Goal: Use online tool/utility: Utilize a website feature to perform a specific function

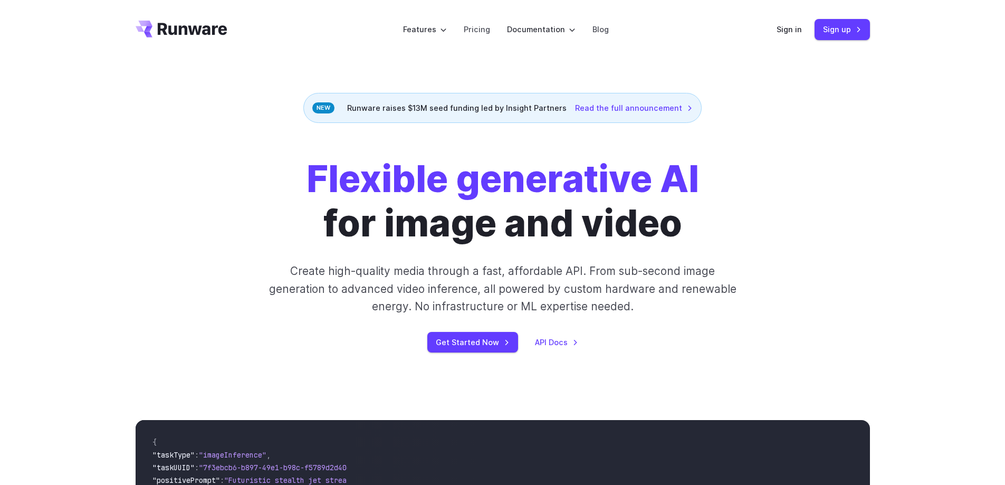
scroll to position [4050, 0]
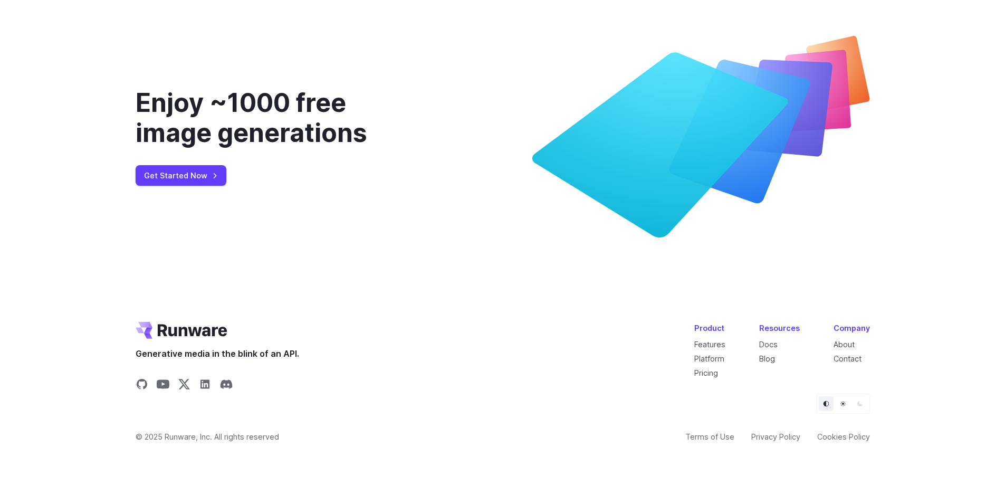
click at [717, 368] on link "Pricing" at bounding box center [706, 372] width 24 height 9
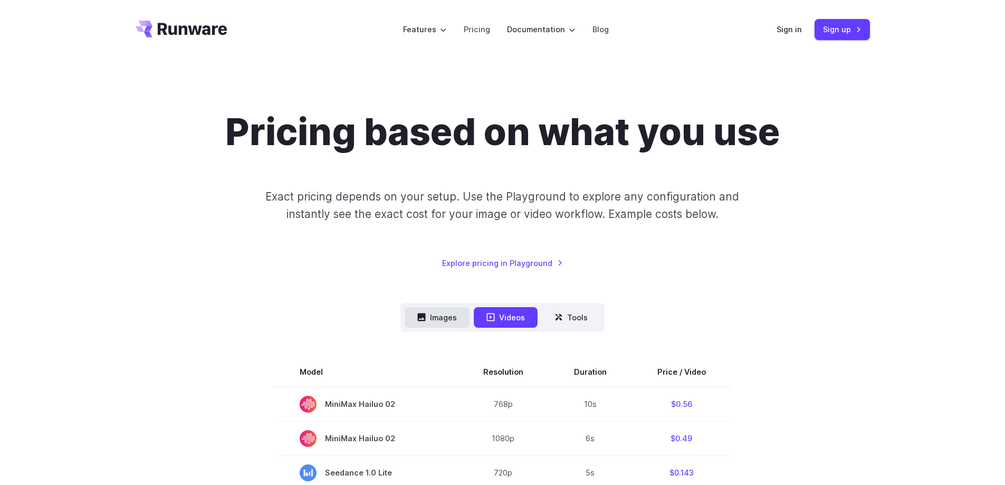
click at [449, 316] on button "Images" at bounding box center [437, 317] width 65 height 21
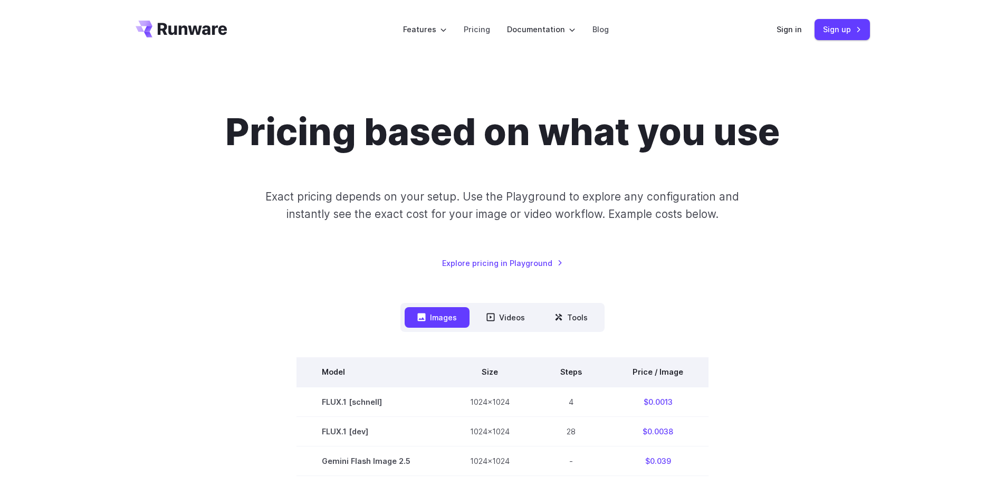
drag, startPoint x: 700, startPoint y: 209, endPoint x: 318, endPoint y: 357, distance: 410.6
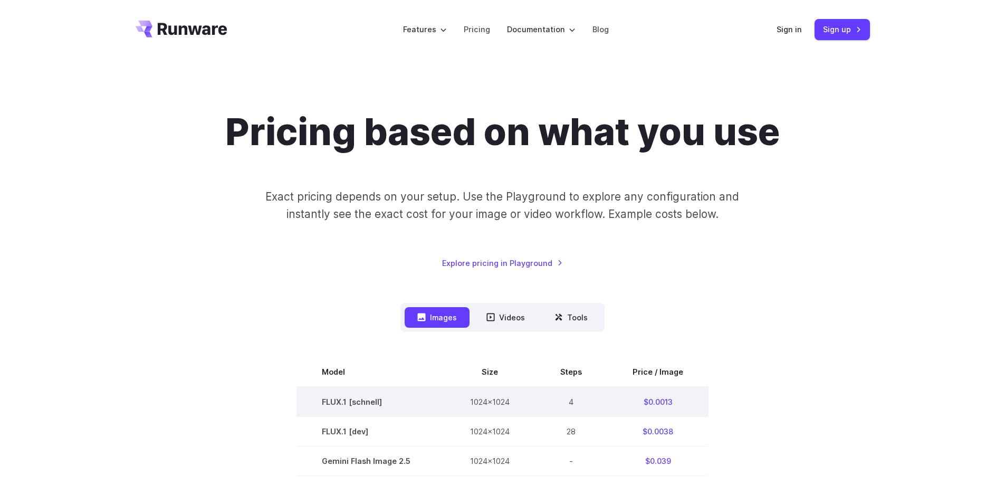
copy table
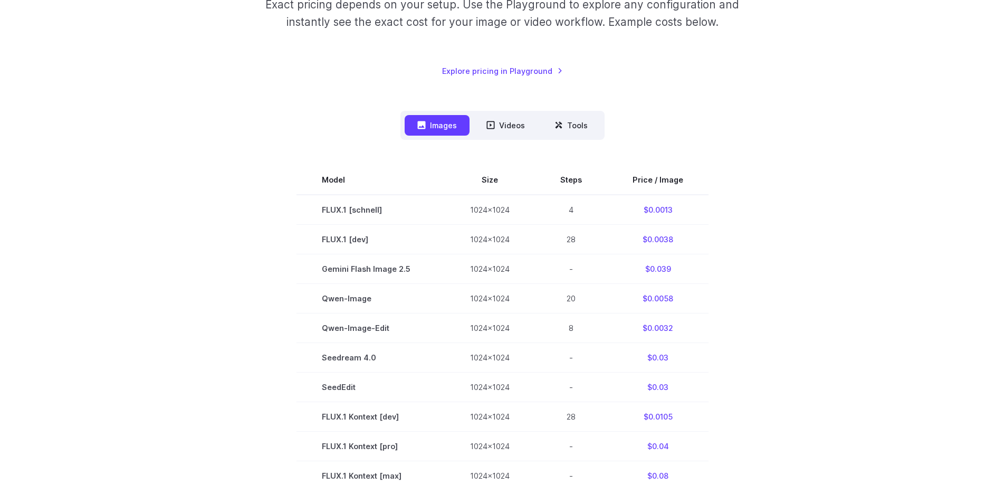
scroll to position [194, 0]
click at [927, 330] on div "Pricing based on what you use Exact pricing depends on your setup. Use the Play…" at bounding box center [502, 373] width 1005 height 1016
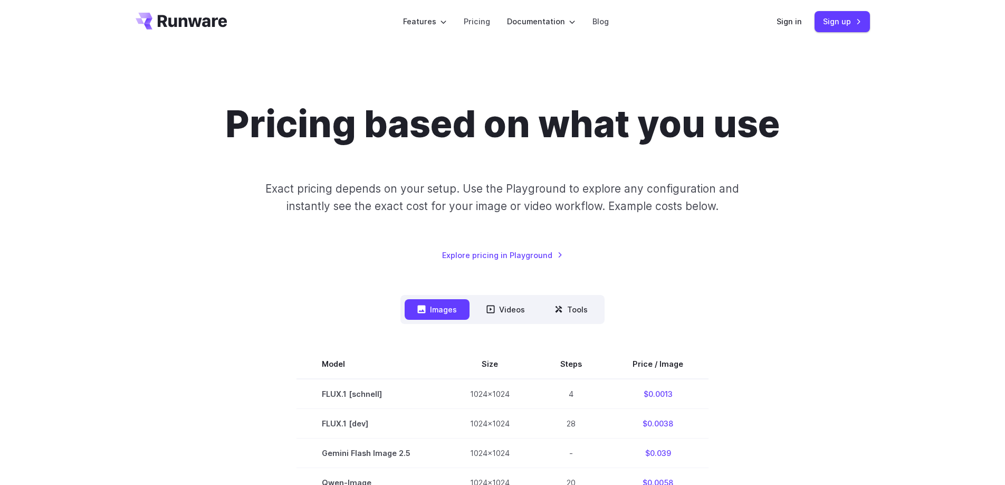
scroll to position [0, 0]
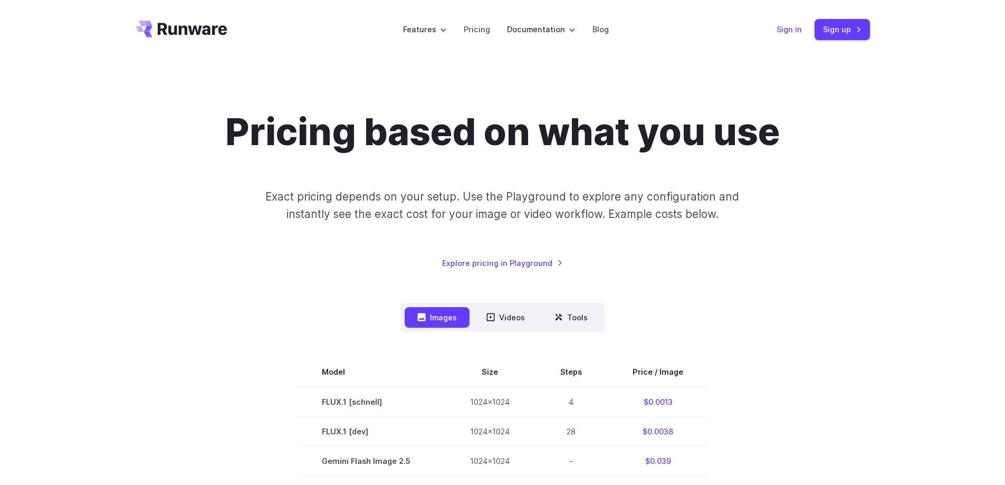
click at [794, 30] on link "Sign in" at bounding box center [788, 29] width 25 height 12
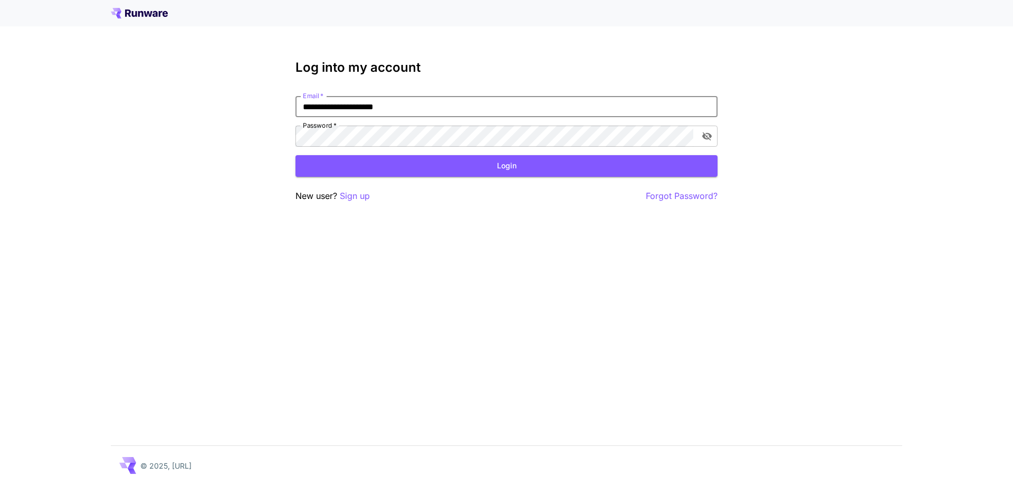
click at [469, 164] on button "Login" at bounding box center [506, 166] width 422 height 22
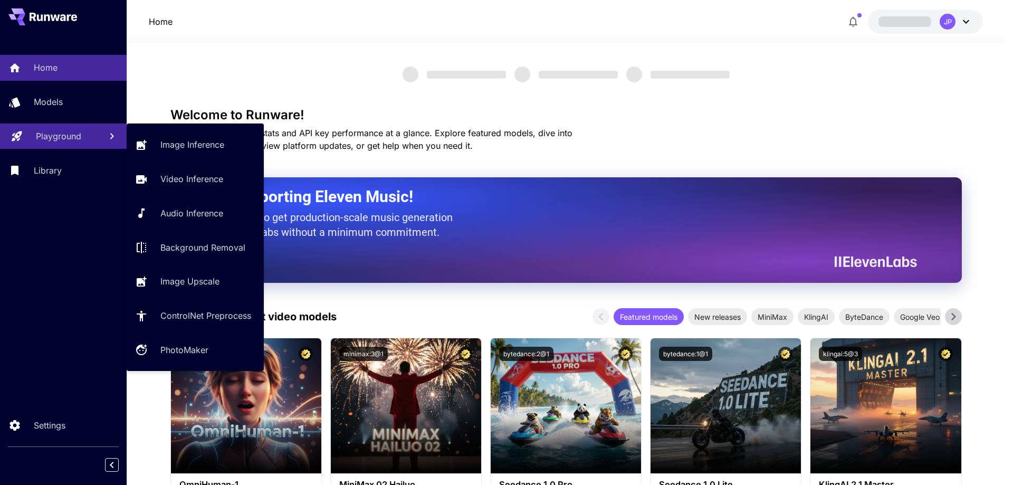
click at [71, 139] on p "Playground" at bounding box center [58, 136] width 45 height 13
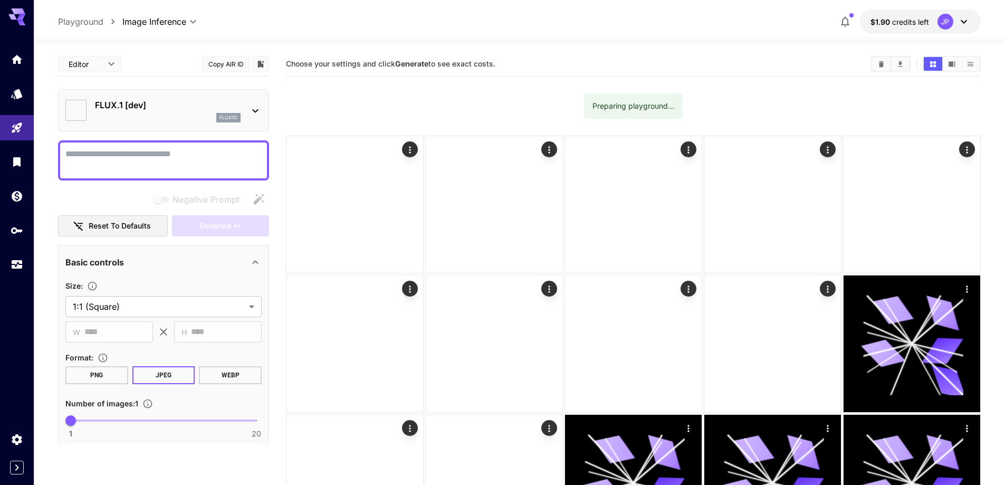
type input "**********"
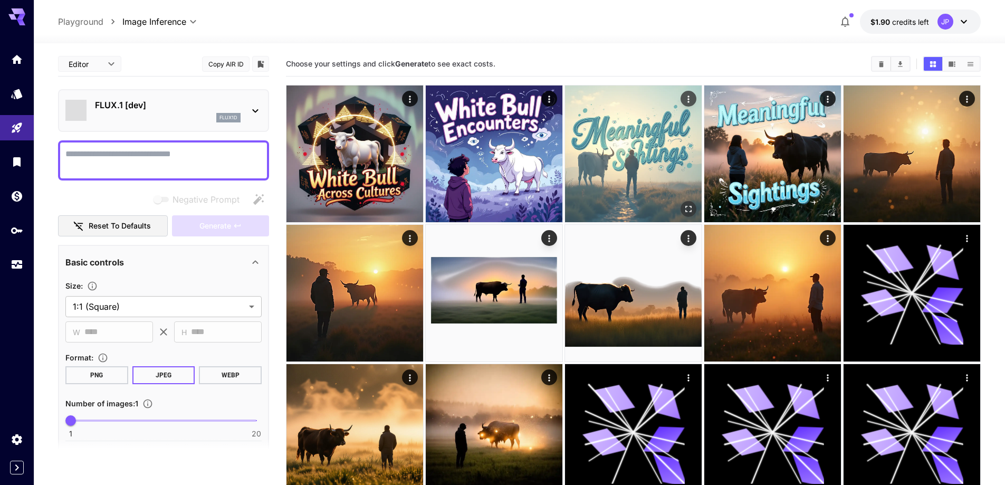
click at [645, 190] on img at bounding box center [633, 153] width 137 height 137
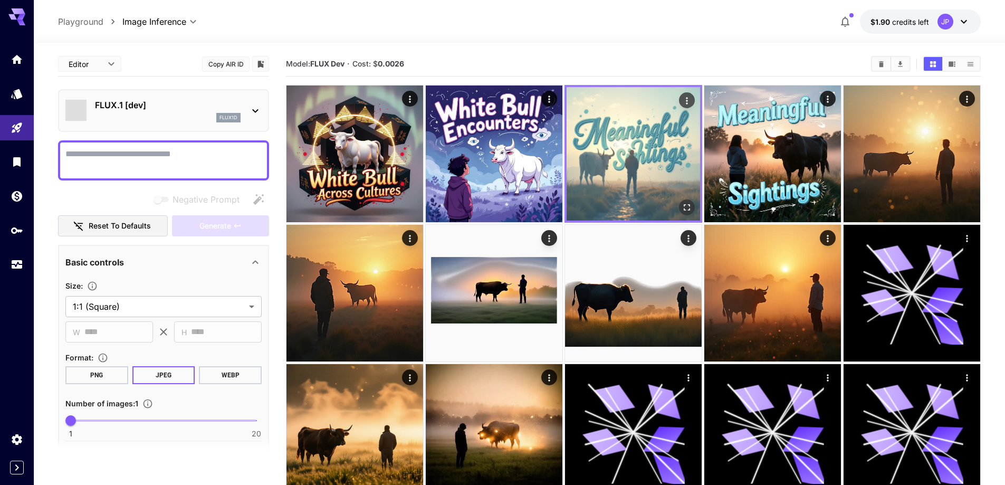
click at [640, 162] on img at bounding box center [632, 153] width 133 height 133
click at [632, 158] on img at bounding box center [632, 153] width 133 height 133
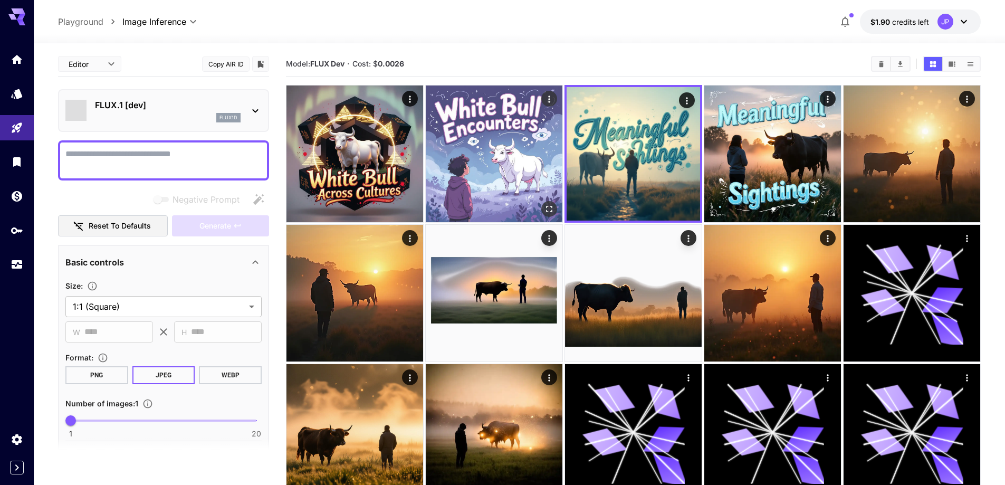
click at [470, 131] on img at bounding box center [494, 153] width 137 height 137
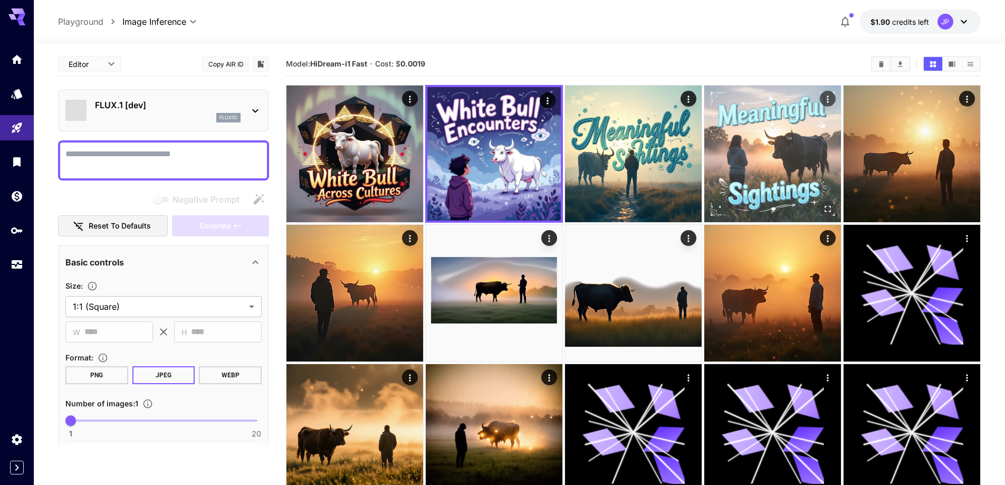
click at [747, 135] on img at bounding box center [772, 153] width 137 height 137
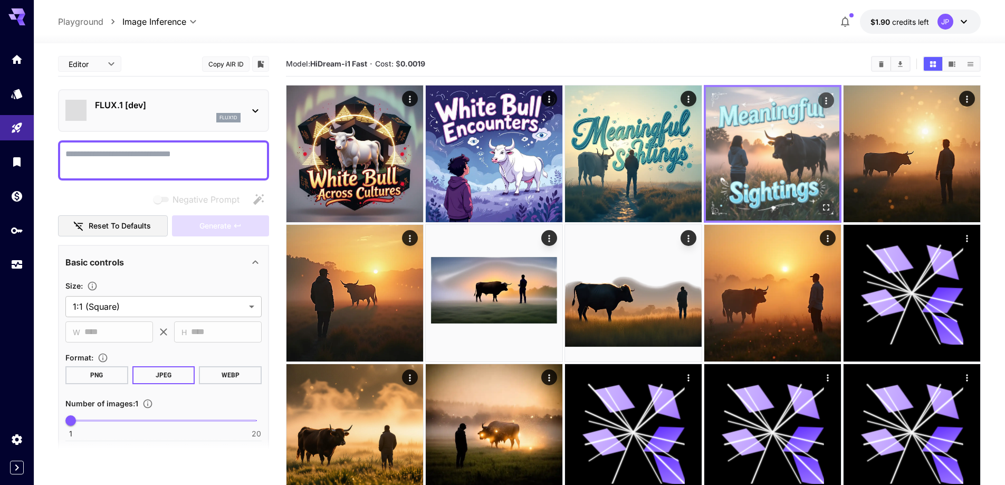
click at [747, 135] on img at bounding box center [772, 153] width 133 height 133
click at [829, 95] on icon "Actions" at bounding box center [826, 100] width 11 height 11
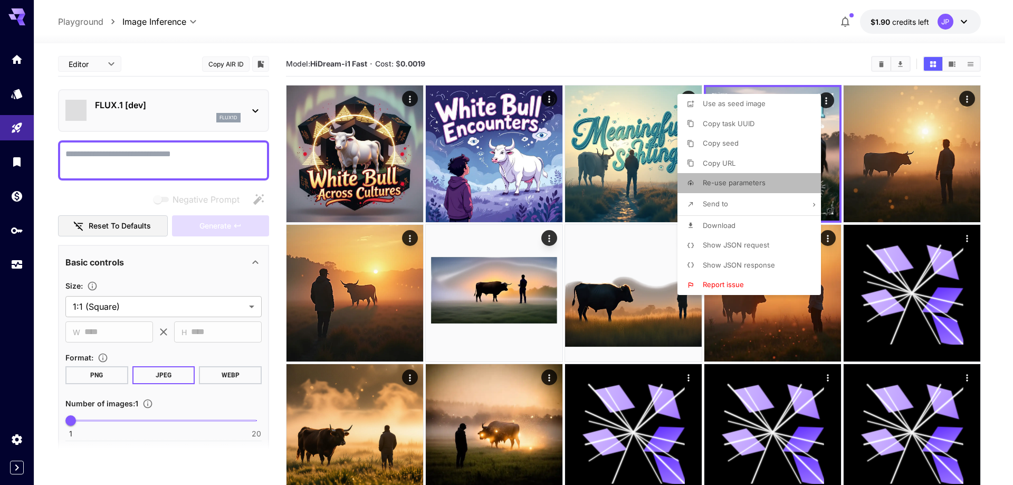
click at [751, 182] on span "Re-use parameters" at bounding box center [734, 182] width 63 height 8
type input "*********"
type input "*"
type input "*******"
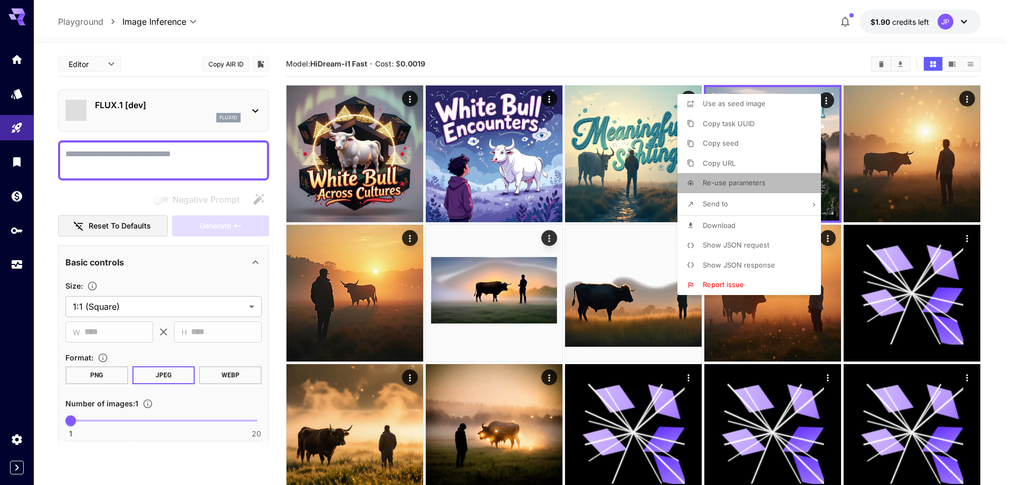
type input "**"
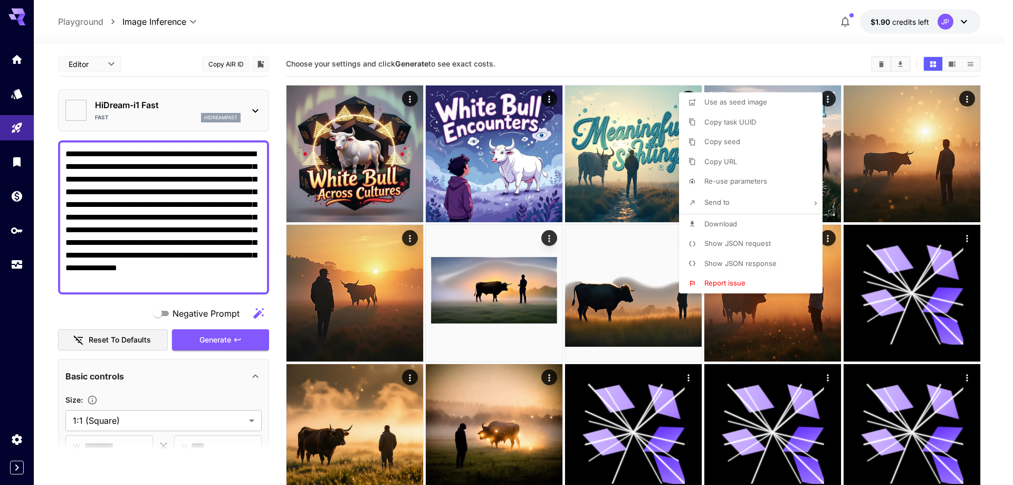
type textarea "**********"
type input "**********"
type input "****"
type input "**"
type input "*"
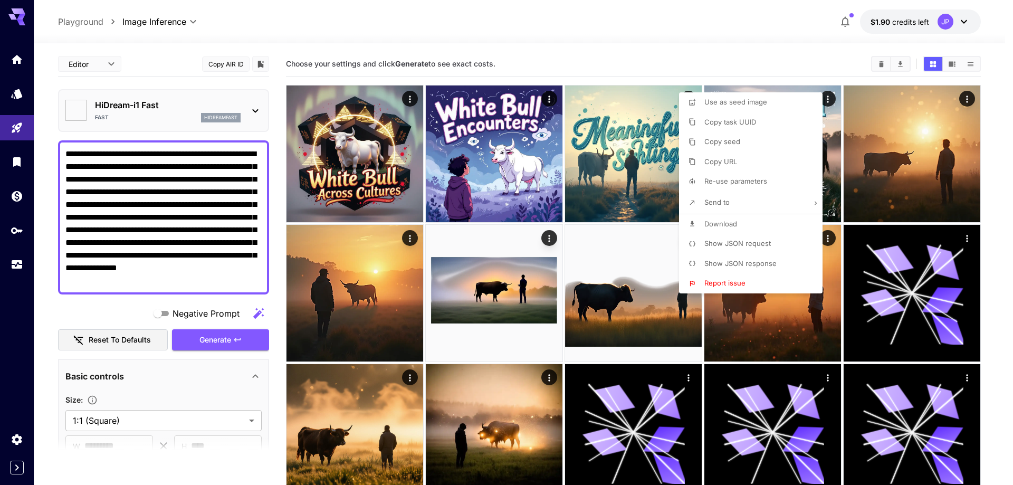
type input "**"
type input "*******"
click at [673, 57] on div at bounding box center [506, 242] width 1013 height 485
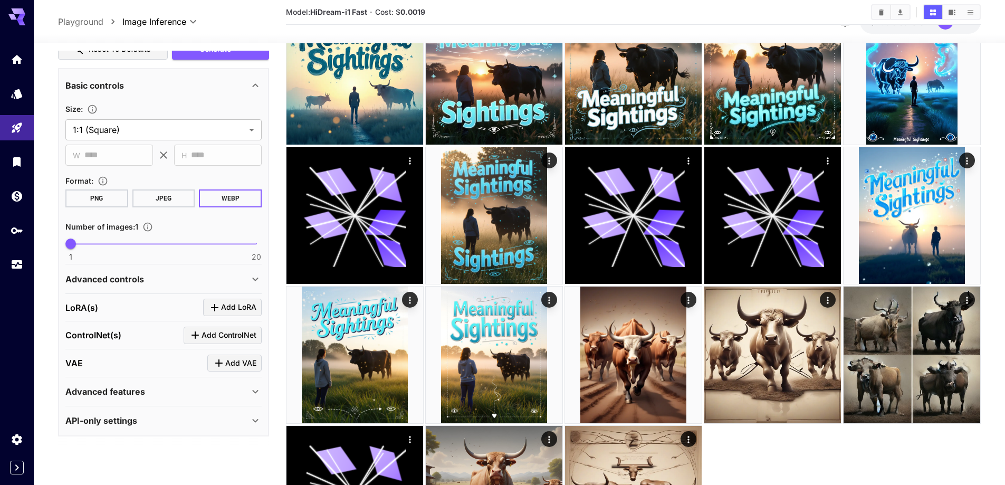
scroll to position [96, 0]
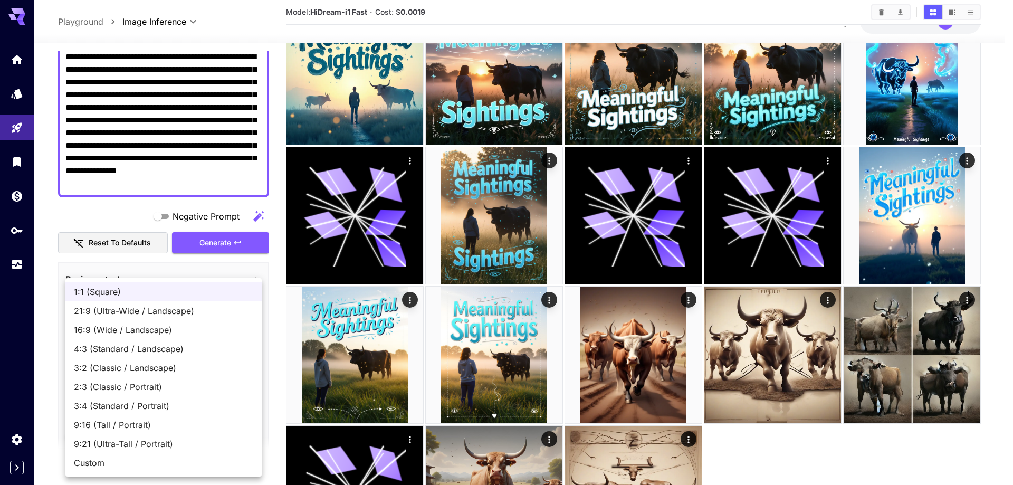
click at [101, 461] on span "Custom" at bounding box center [163, 462] width 179 height 13
type input "******"
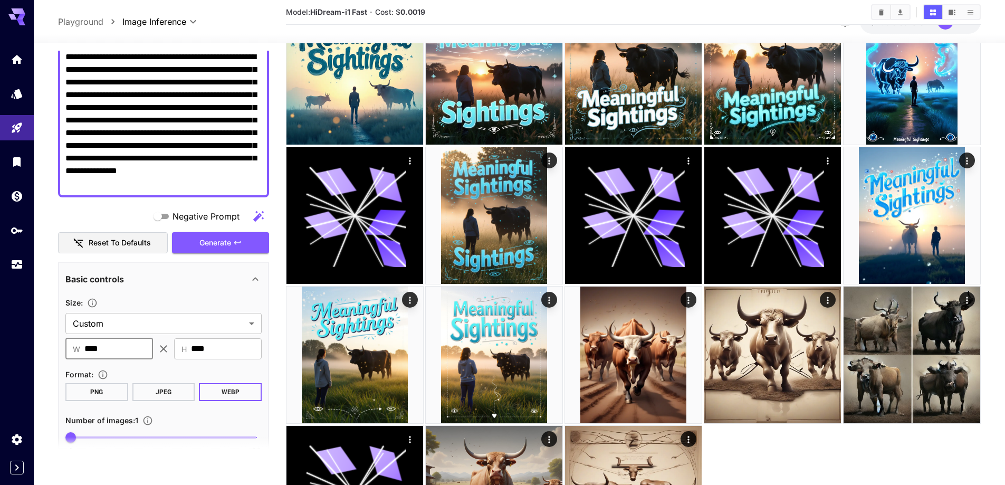
drag, startPoint x: 123, startPoint y: 352, endPoint x: 82, endPoint y: 351, distance: 41.1
click at [82, 351] on div "​ W **** ​" at bounding box center [109, 348] width 88 height 21
type input "***"
drag, startPoint x: 237, startPoint y: 348, endPoint x: 140, endPoint y: 348, distance: 97.6
click at [140, 348] on div "​ W *** ​ ​ H **** ​" at bounding box center [163, 348] width 196 height 21
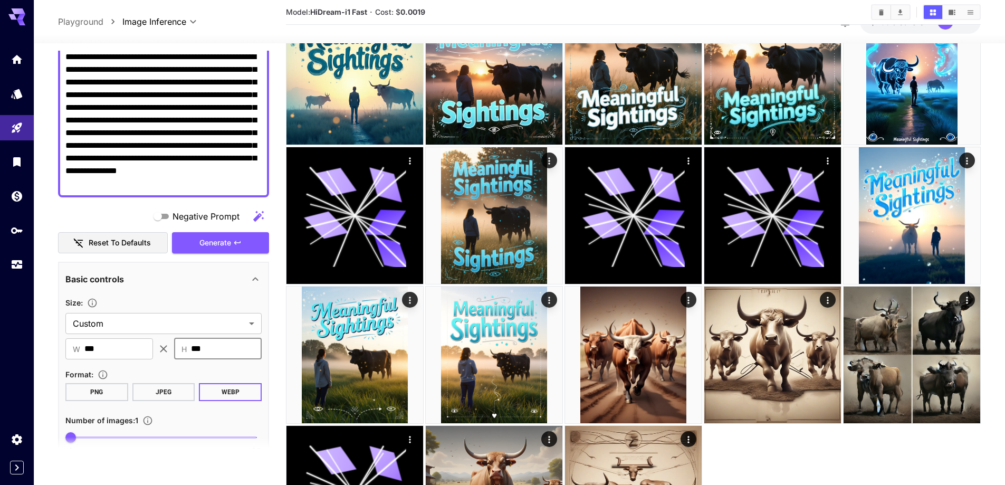
type input "***"
click at [155, 304] on div "Size :" at bounding box center [163, 302] width 196 height 13
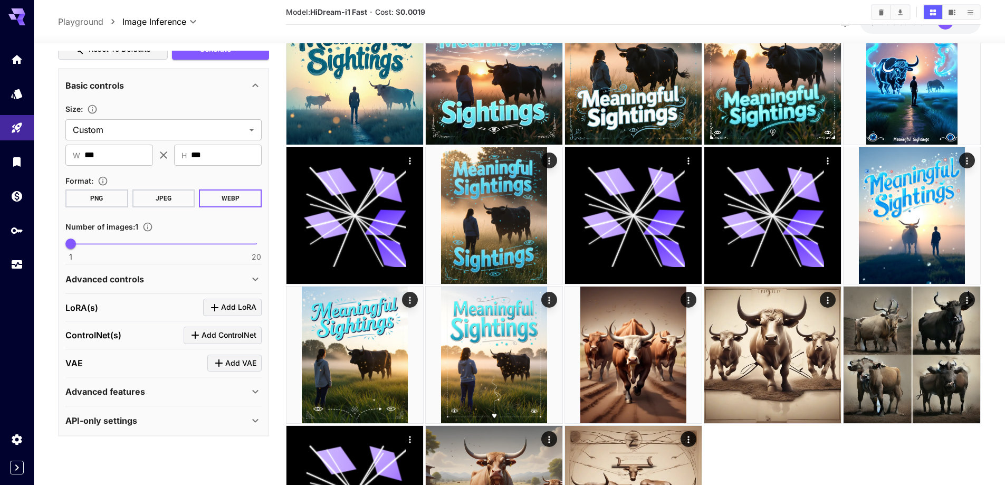
scroll to position [883, 0]
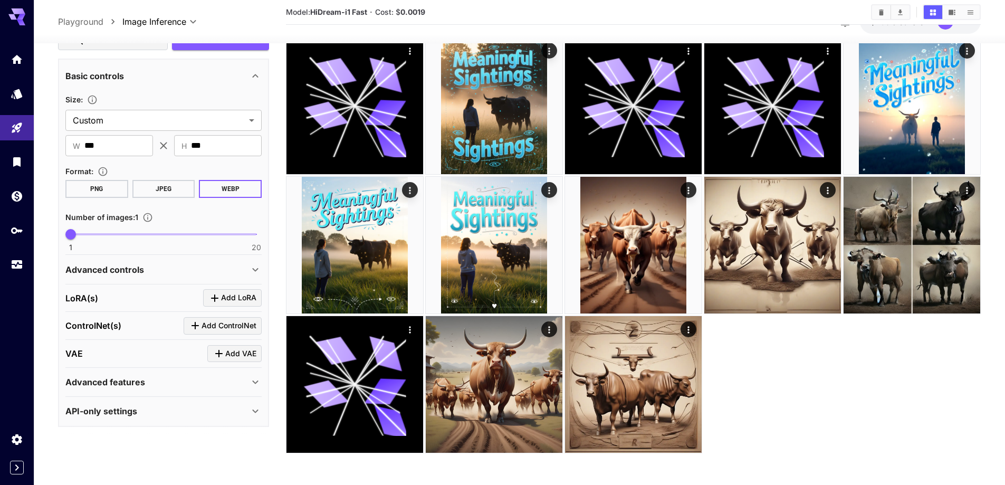
click at [149, 386] on div "Advanced features" at bounding box center [157, 382] width 184 height 13
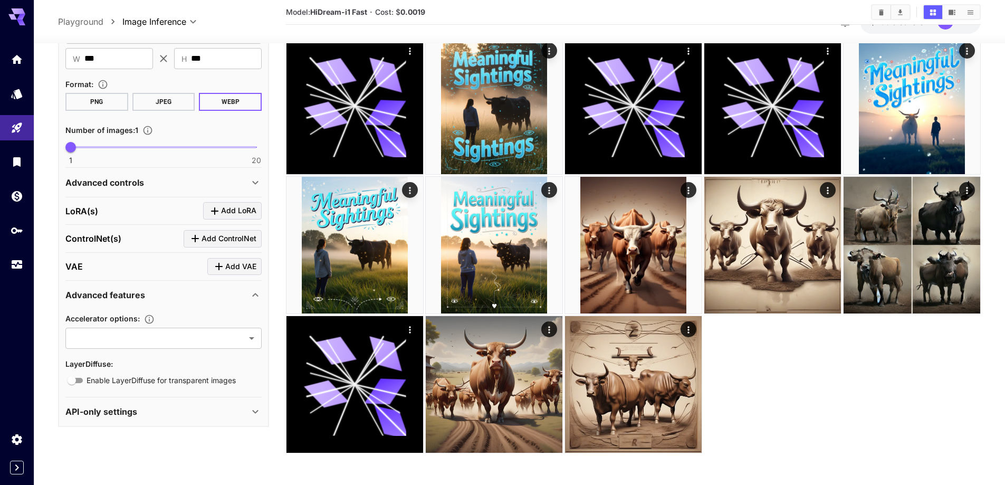
click at [157, 411] on div "API-only settings" at bounding box center [157, 411] width 184 height 13
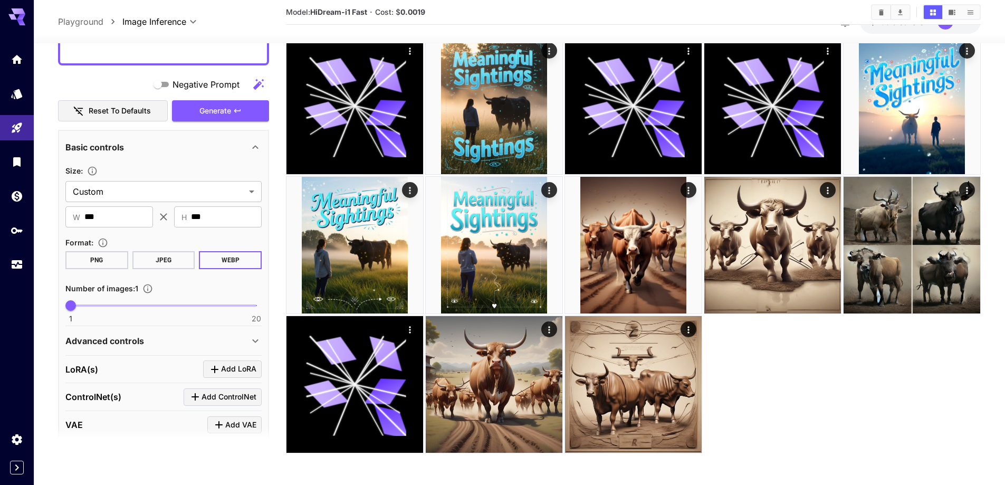
scroll to position [25, 0]
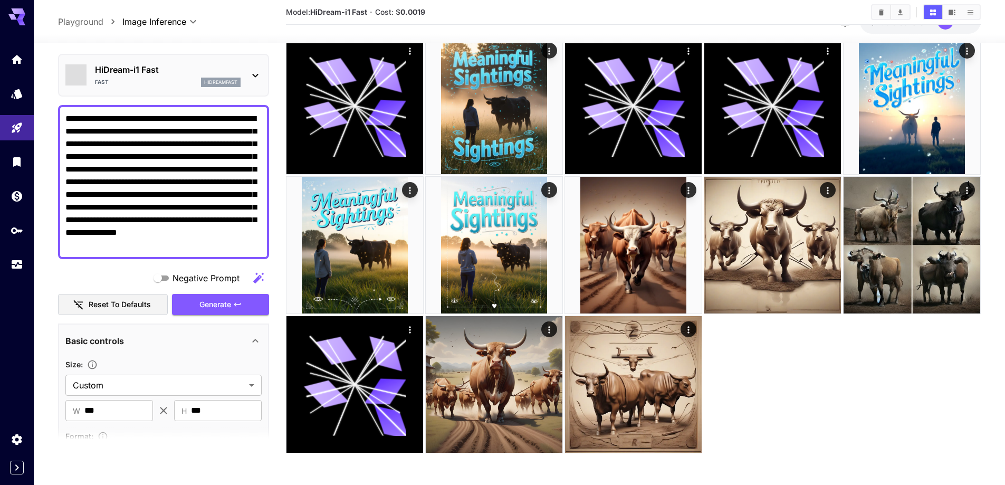
drag, startPoint x: 205, startPoint y: 119, endPoint x: 228, endPoint y: 115, distance: 23.6
click at [225, 115] on textarea "**********" at bounding box center [163, 181] width 196 height 139
click at [255, 115] on textarea "**********" at bounding box center [163, 181] width 196 height 139
click at [218, 121] on textarea "**********" at bounding box center [163, 181] width 196 height 139
drag, startPoint x: 202, startPoint y: 121, endPoint x: 247, endPoint y: 120, distance: 44.8
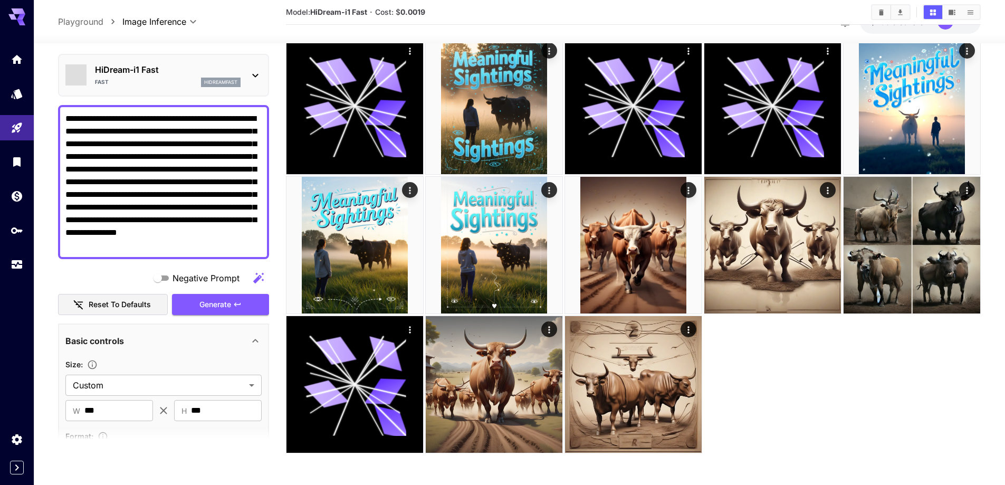
click at [247, 120] on textarea "**********" at bounding box center [163, 181] width 196 height 139
type textarea "**********"
click at [224, 299] on span "Generate" at bounding box center [215, 304] width 32 height 13
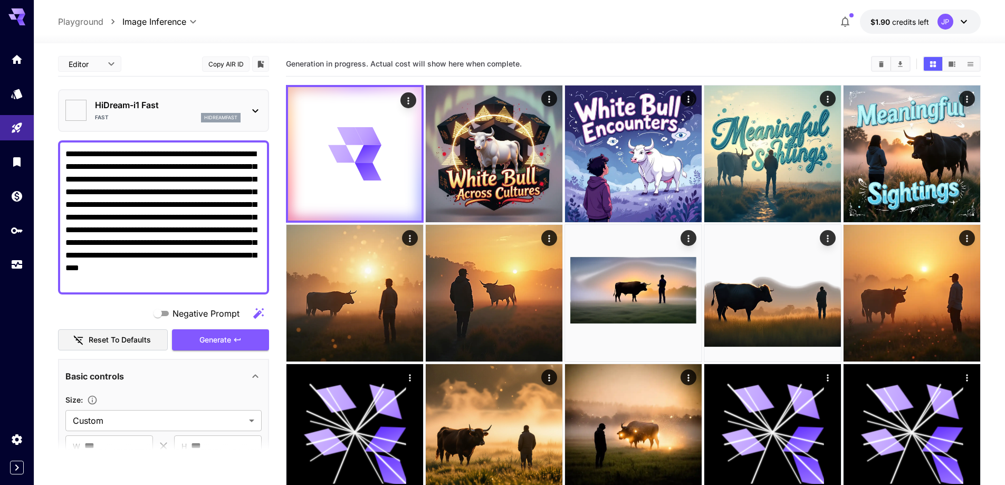
scroll to position [194, 0]
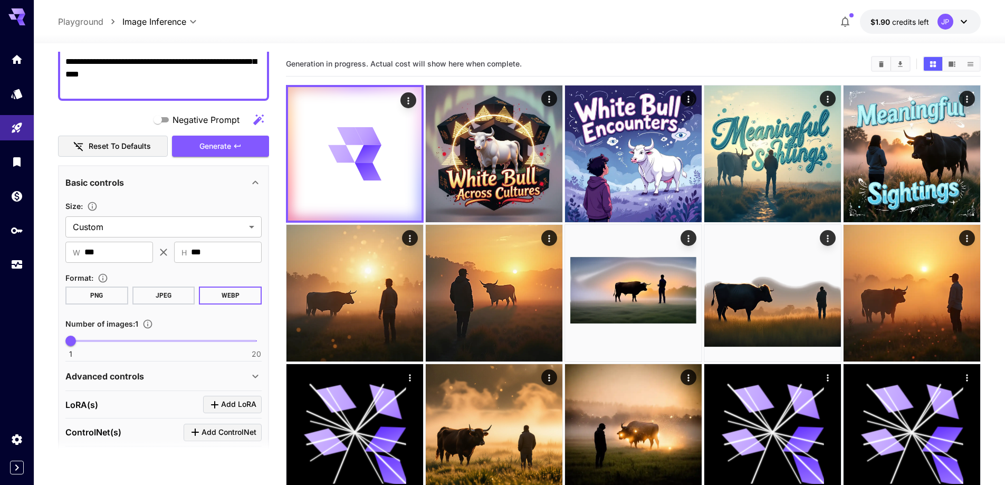
click at [186, 294] on button "JPEG" at bounding box center [163, 295] width 63 height 18
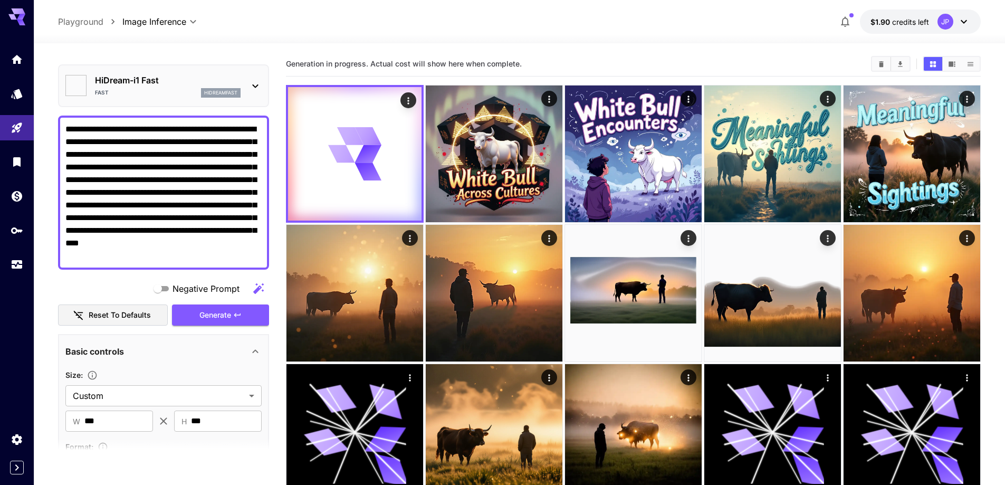
scroll to position [0, 0]
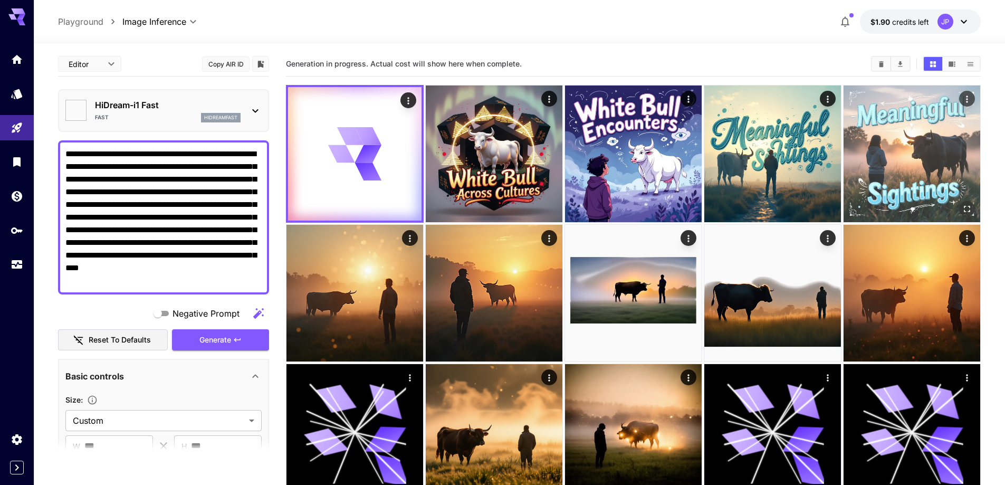
click at [930, 156] on img at bounding box center [911, 153] width 137 height 137
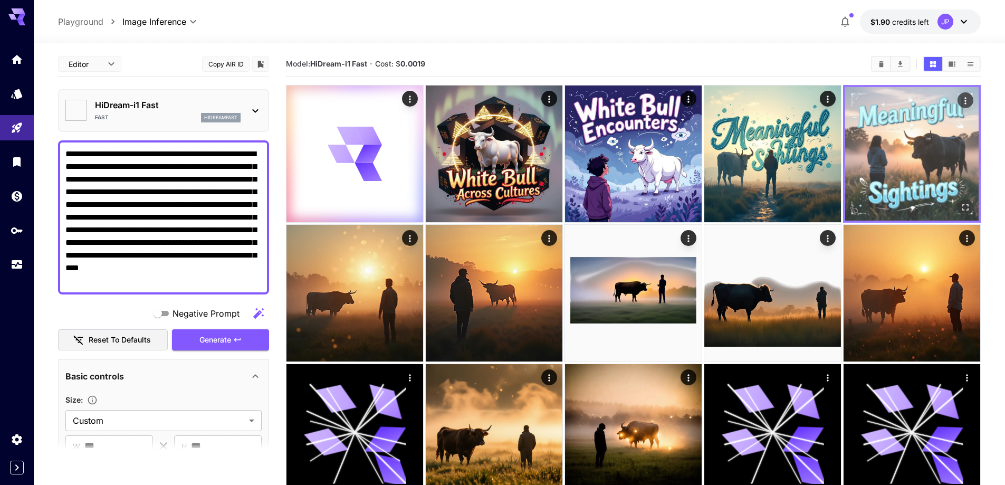
click at [929, 156] on img at bounding box center [911, 153] width 133 height 133
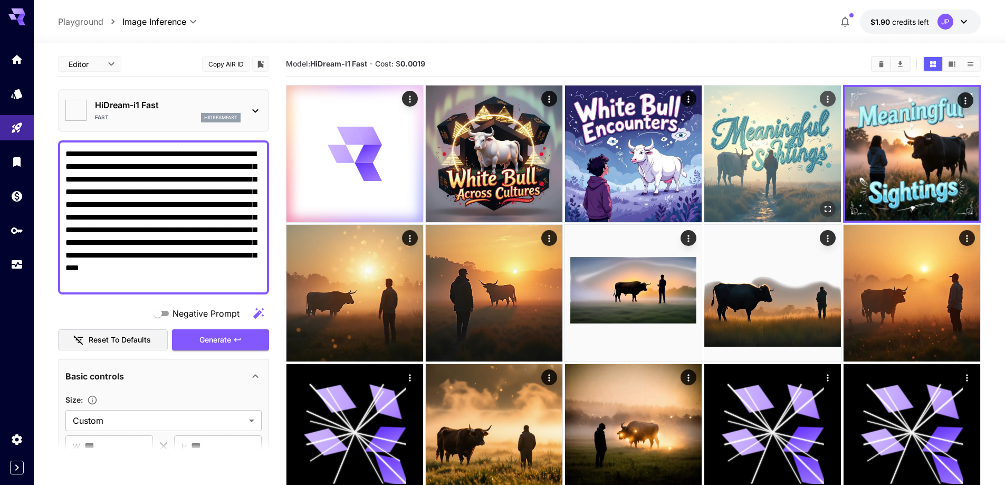
click at [828, 165] on img at bounding box center [772, 153] width 137 height 137
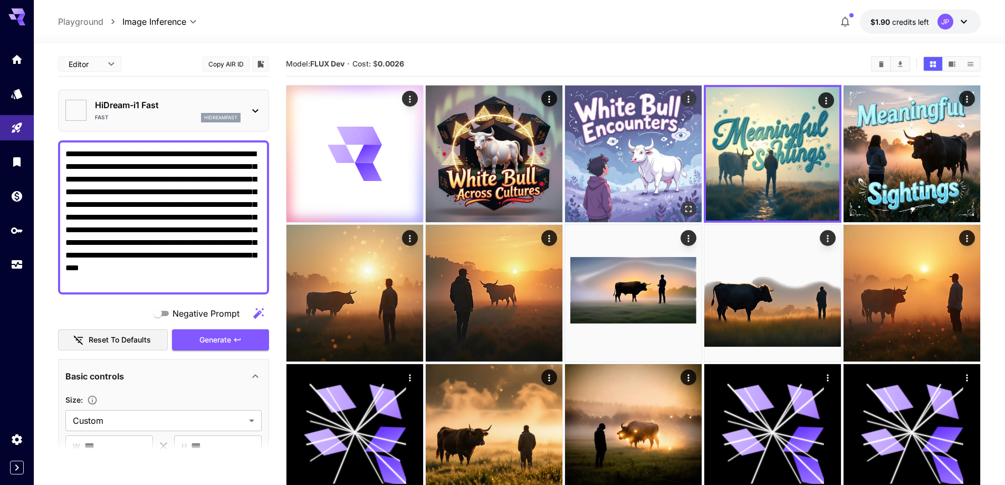
click at [690, 162] on img at bounding box center [633, 153] width 137 height 137
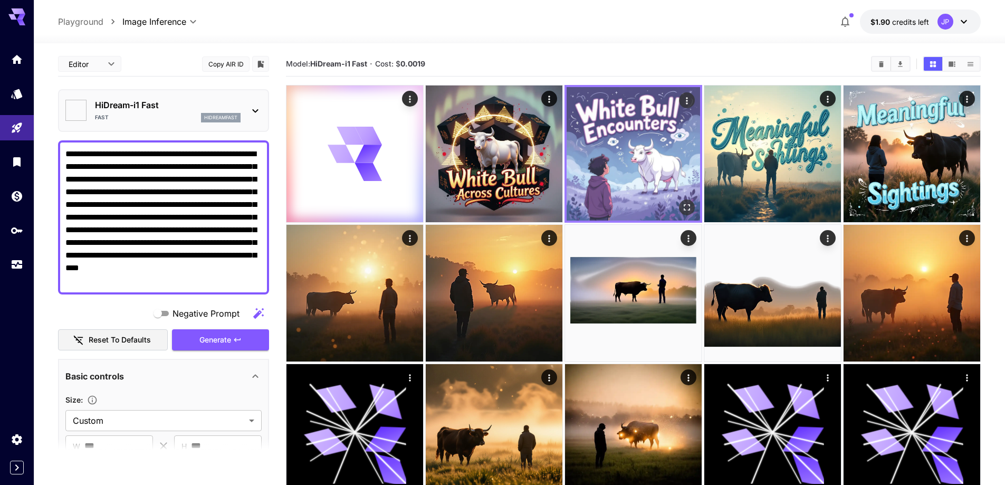
click at [690, 162] on img at bounding box center [632, 153] width 133 height 133
click at [669, 147] on img at bounding box center [632, 153] width 133 height 133
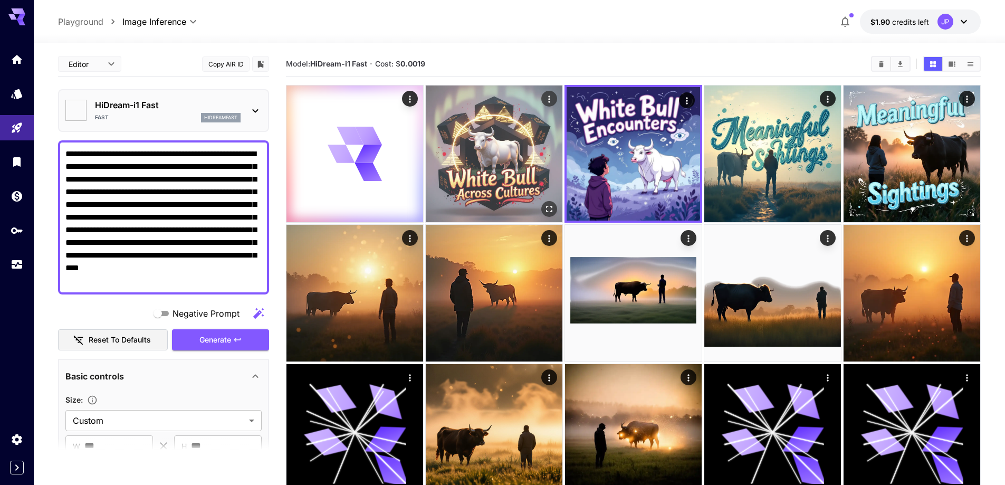
click at [540, 165] on img at bounding box center [494, 153] width 137 height 137
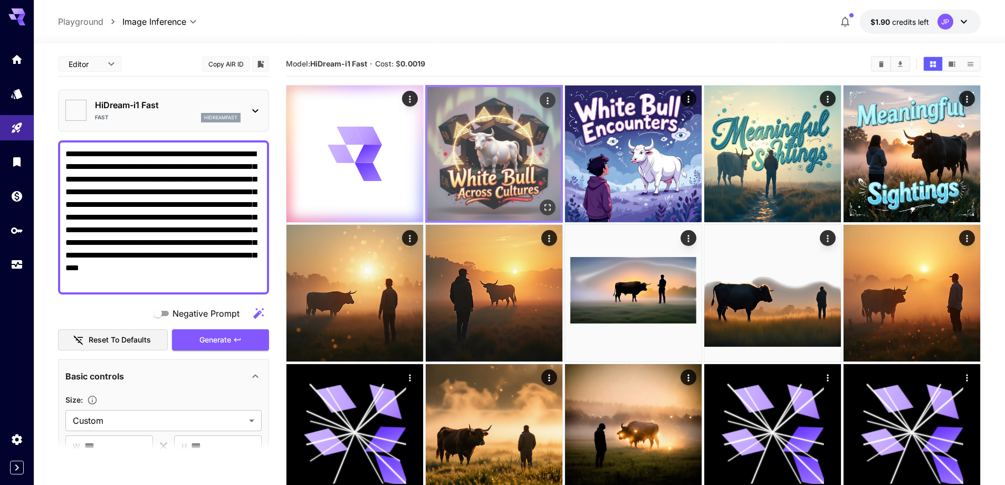
click at [535, 160] on img at bounding box center [493, 153] width 133 height 133
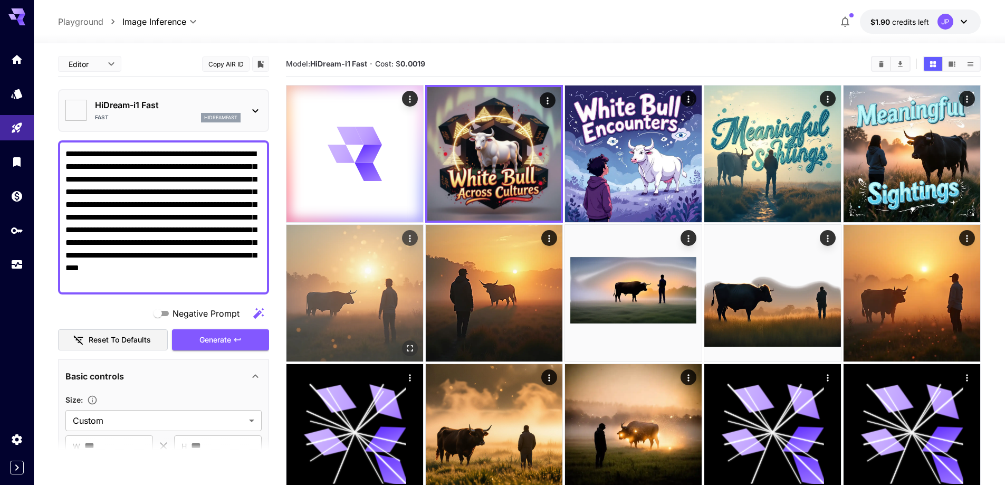
click at [368, 285] on img at bounding box center [354, 293] width 137 height 137
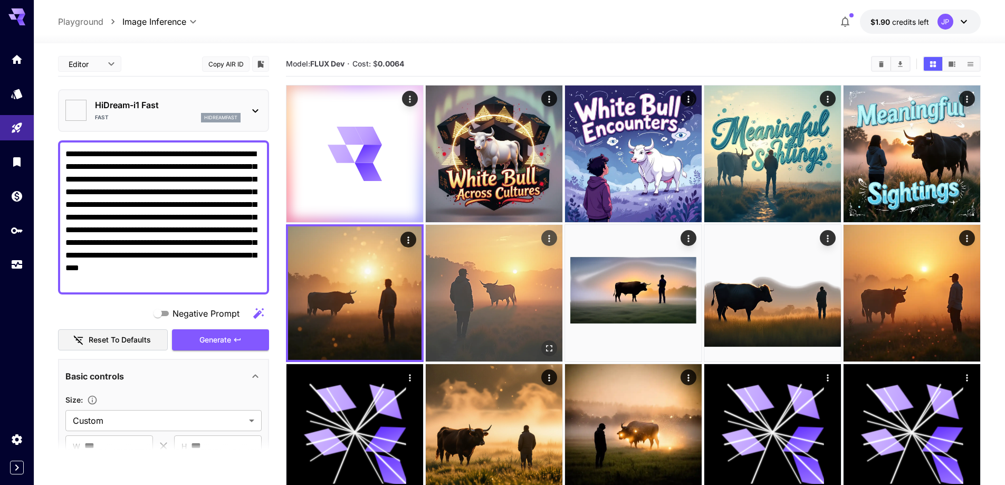
click at [455, 294] on img at bounding box center [494, 293] width 137 height 137
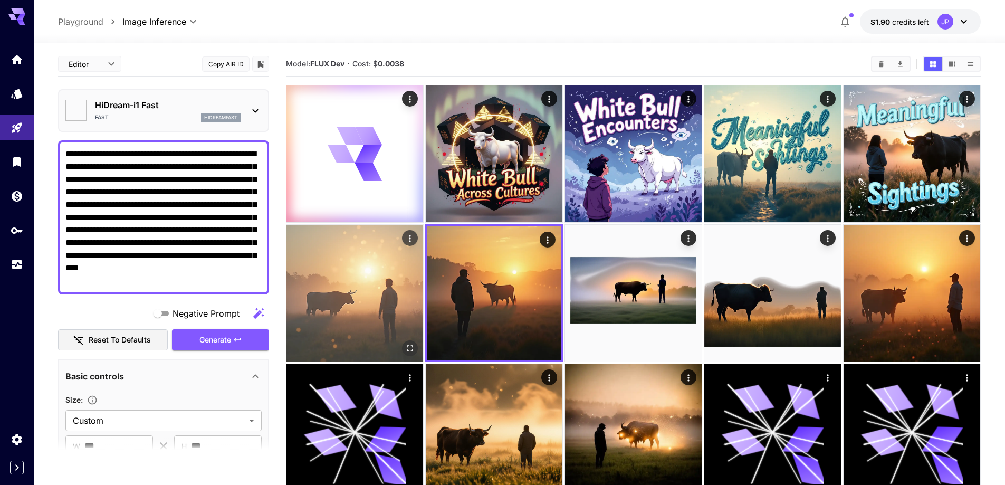
click at [326, 291] on img at bounding box center [354, 293] width 137 height 137
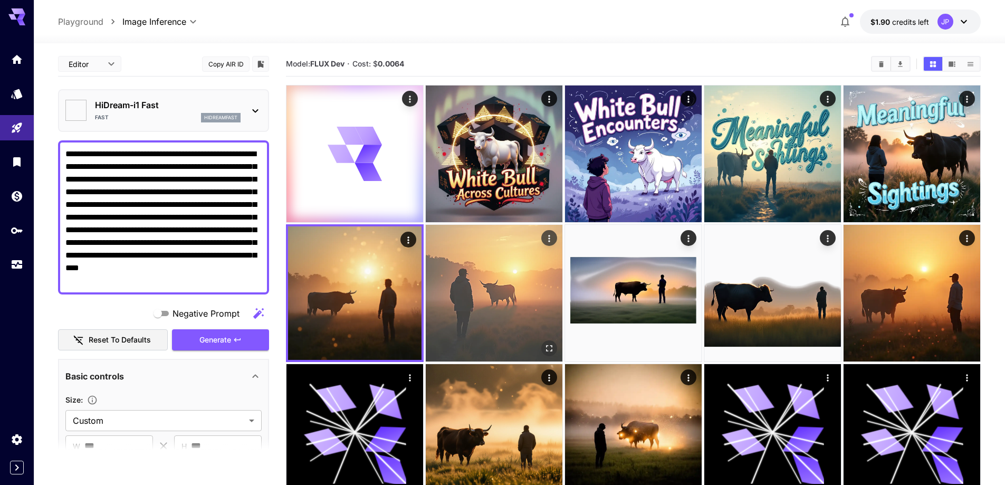
click at [474, 297] on img at bounding box center [494, 293] width 137 height 137
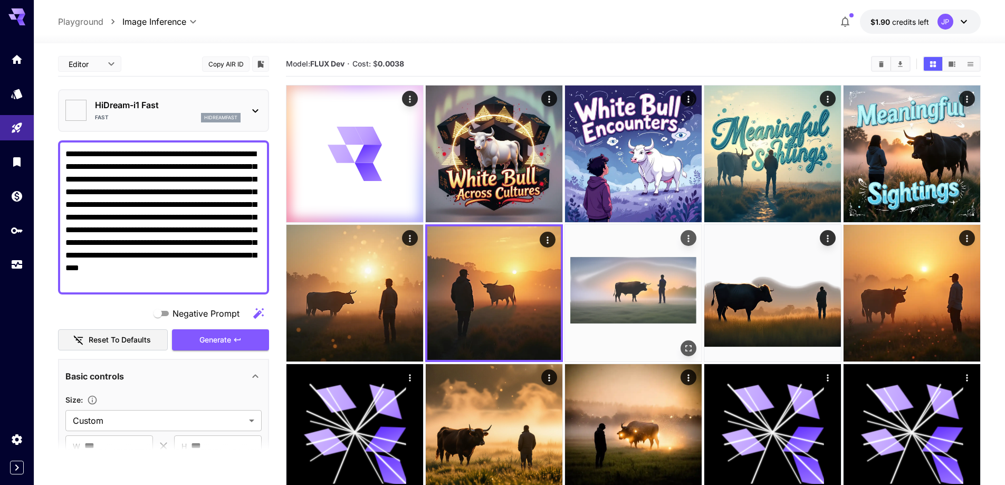
click at [598, 293] on img at bounding box center [633, 293] width 137 height 137
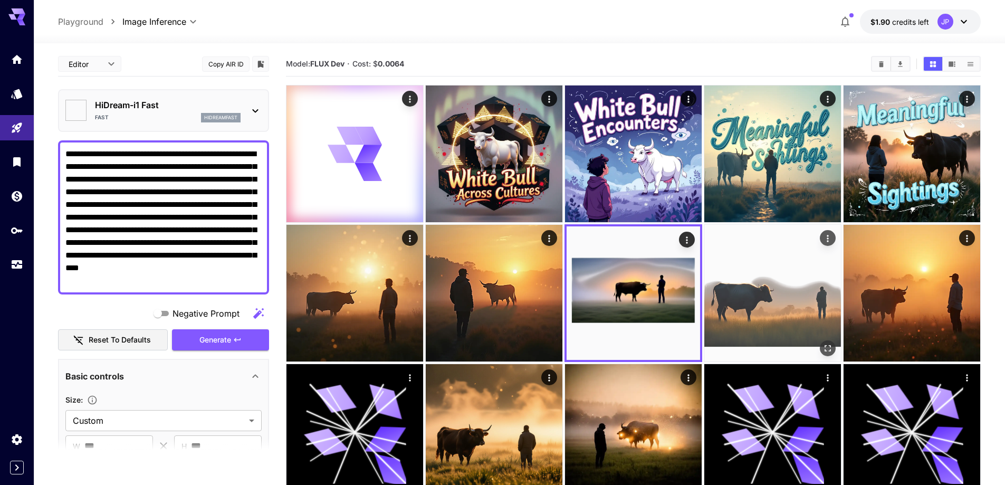
click at [741, 292] on img at bounding box center [772, 293] width 137 height 137
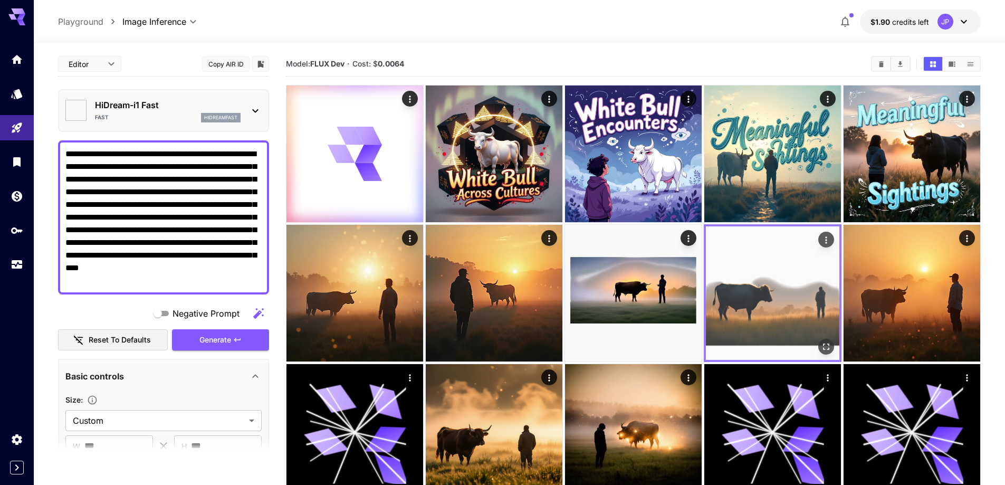
click at [840, 286] on div at bounding box center [773, 293] width 138 height 138
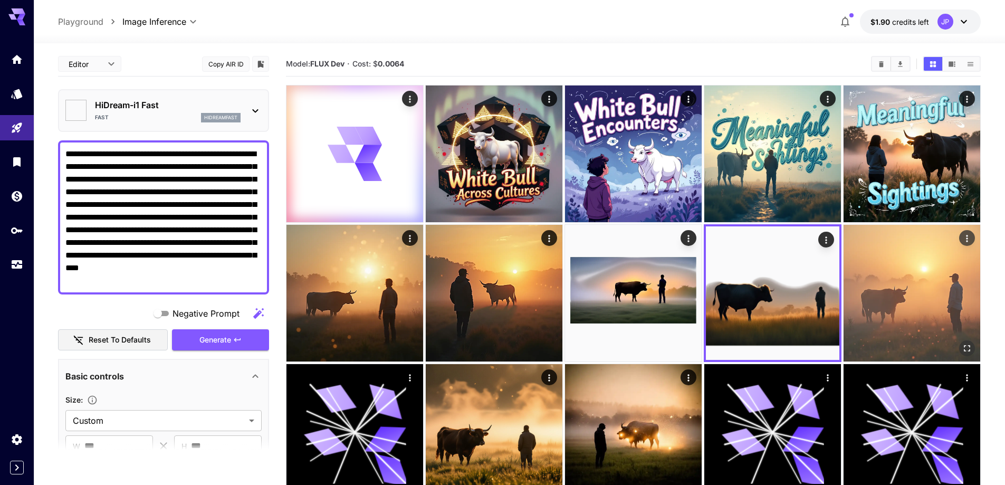
click at [897, 282] on img at bounding box center [911, 293] width 137 height 137
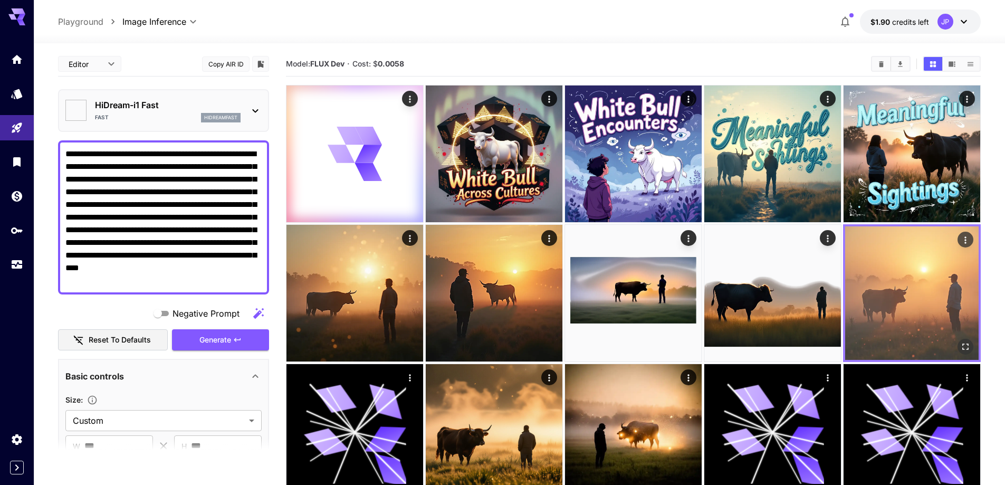
click at [897, 282] on img at bounding box center [911, 292] width 133 height 133
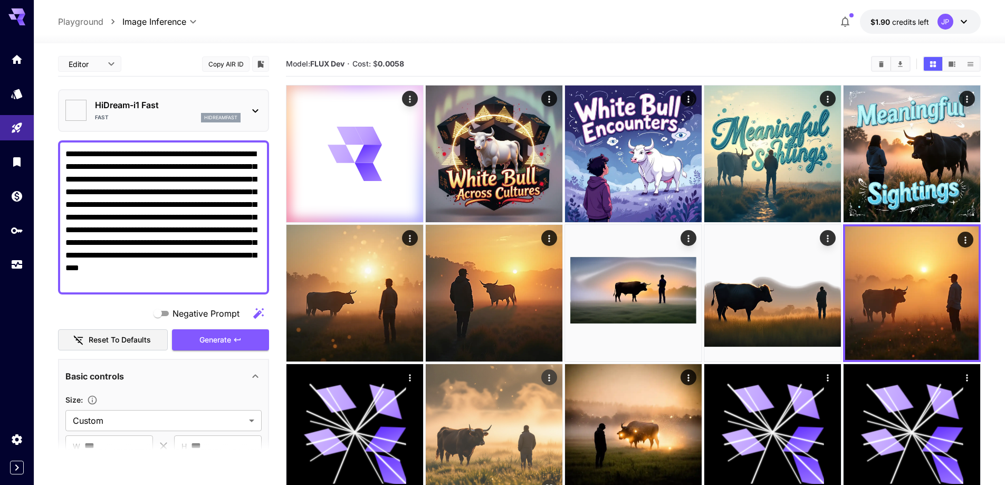
click at [487, 402] on img at bounding box center [494, 432] width 137 height 137
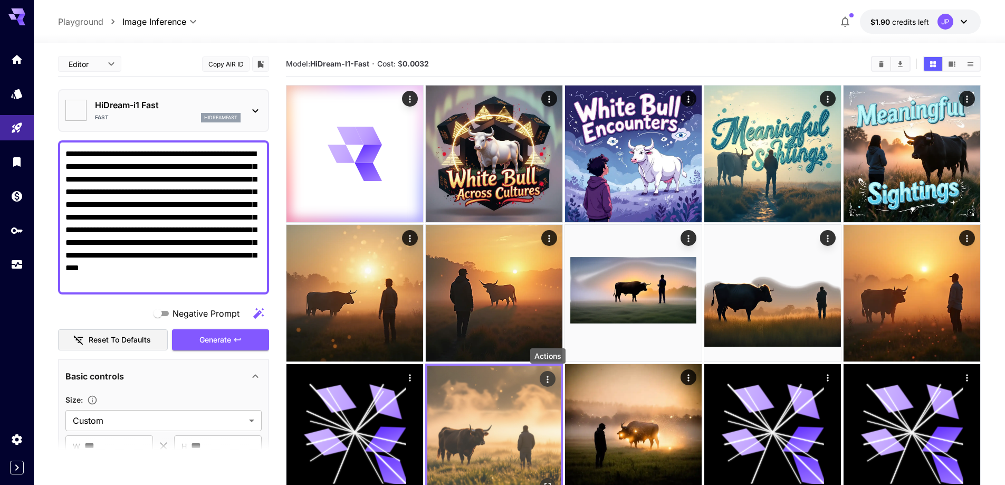
click at [549, 374] on icon "Actions" at bounding box center [547, 379] width 11 height 11
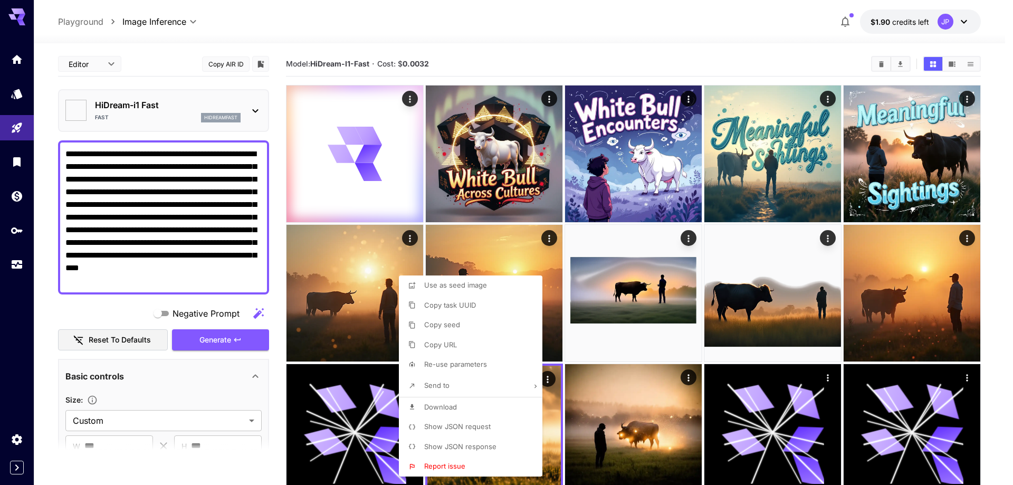
click at [606, 148] on div at bounding box center [506, 242] width 1013 height 485
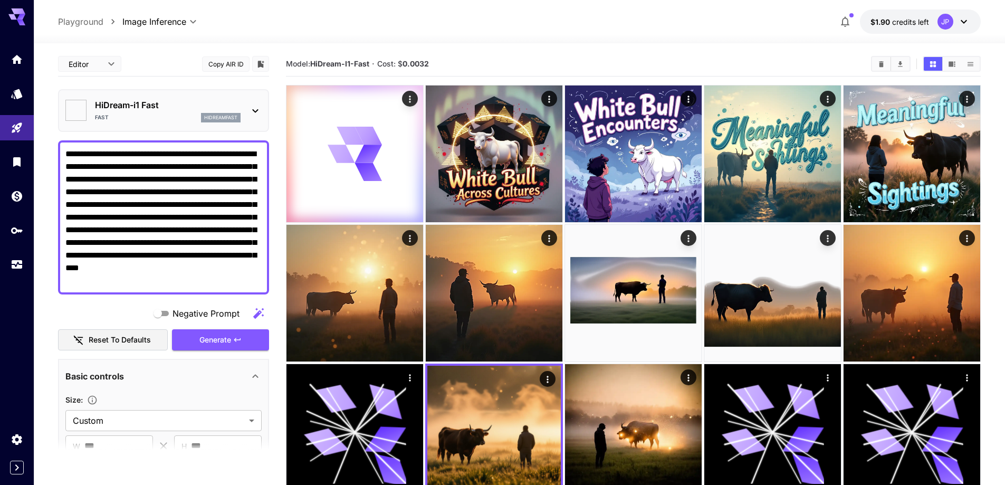
click at [606, 148] on img at bounding box center [633, 153] width 137 height 137
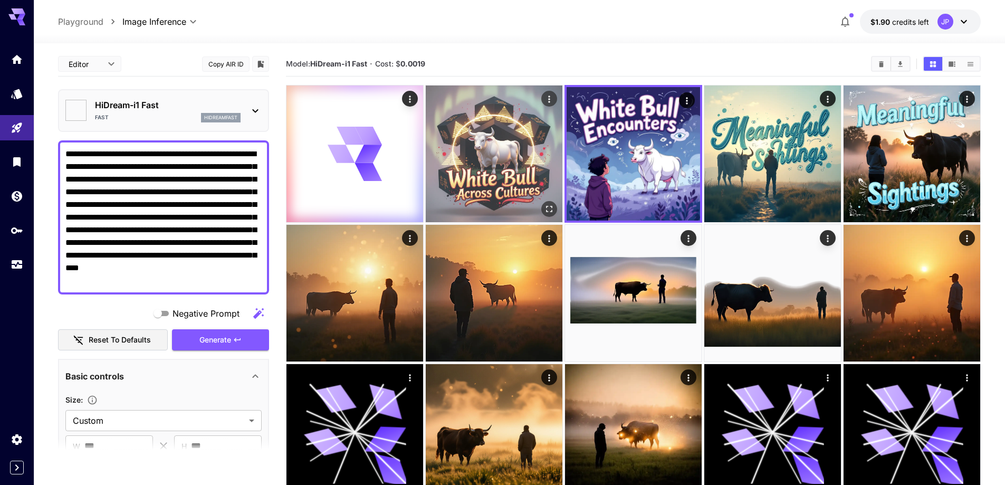
click at [512, 148] on img at bounding box center [494, 153] width 137 height 137
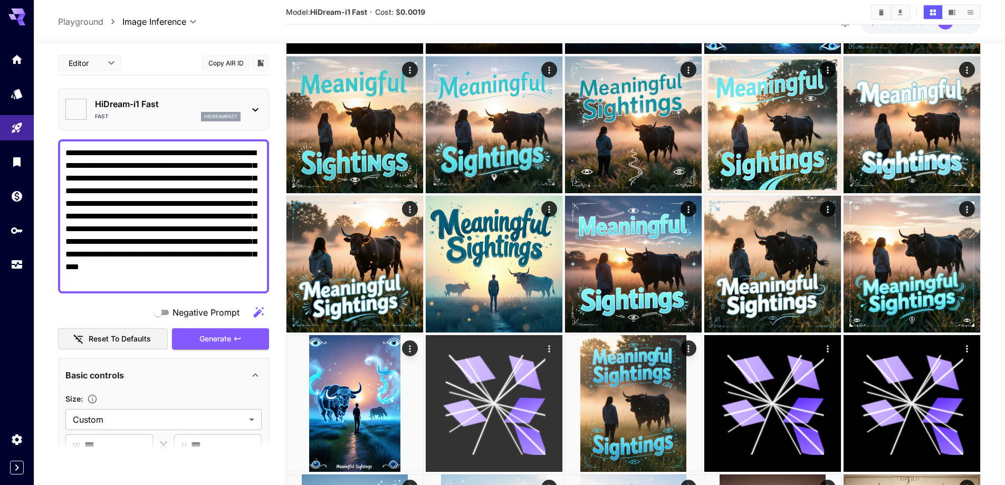
scroll to position [883, 0]
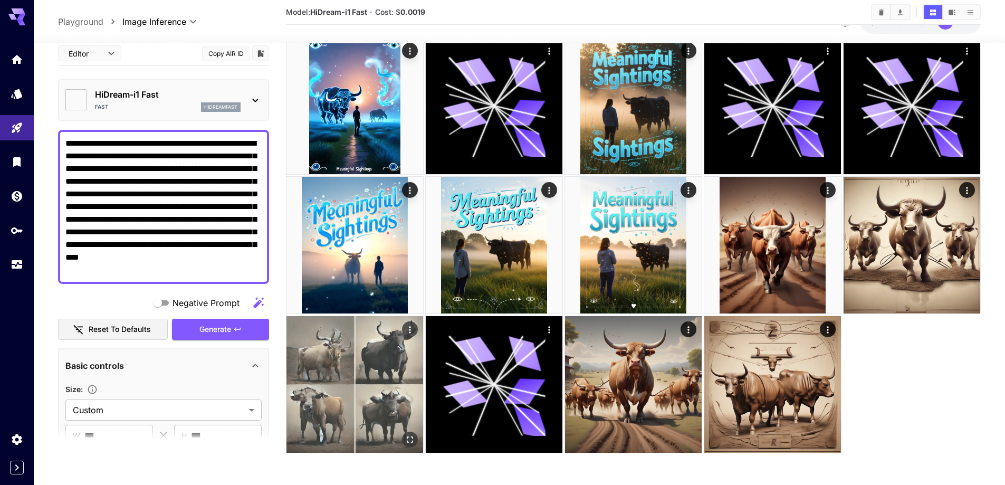
click at [362, 354] on img at bounding box center [354, 384] width 137 height 137
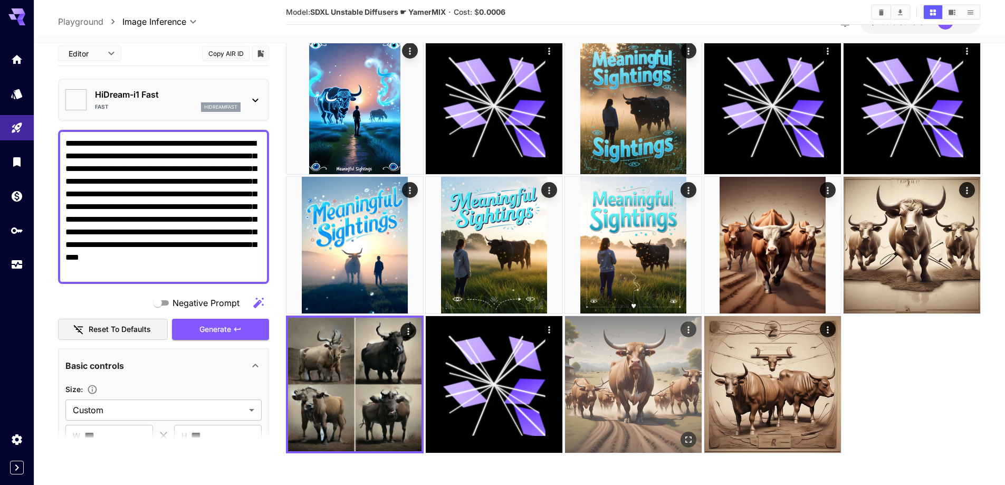
click at [633, 385] on img at bounding box center [633, 384] width 137 height 137
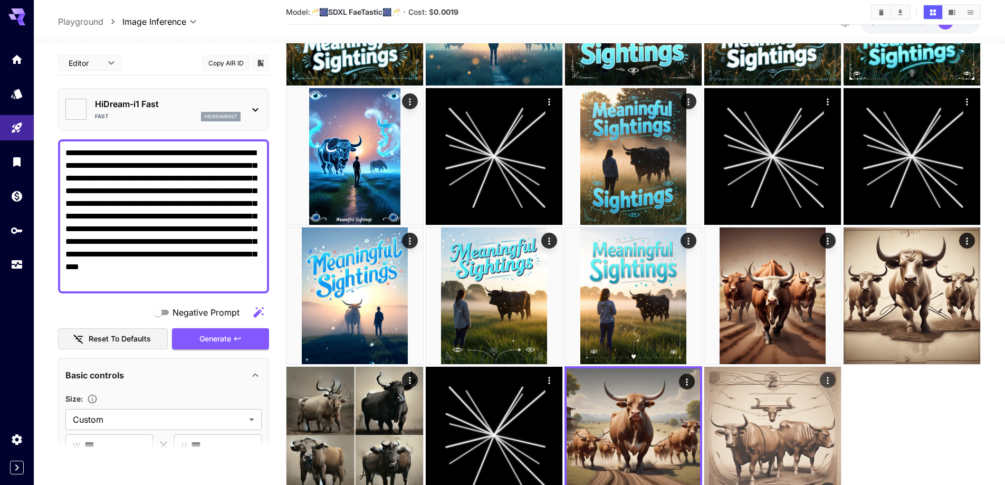
click at [804, 421] on img at bounding box center [772, 435] width 137 height 137
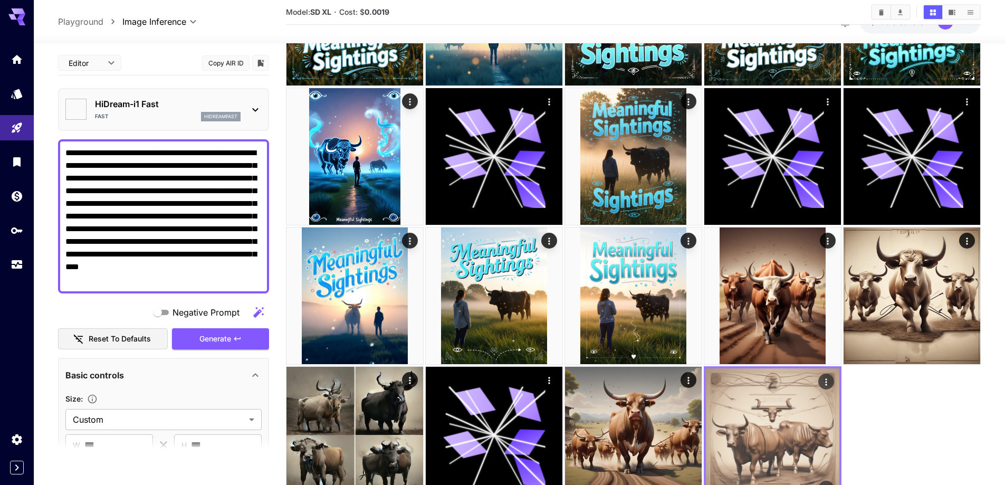
click at [804, 421] on img at bounding box center [772, 434] width 133 height 133
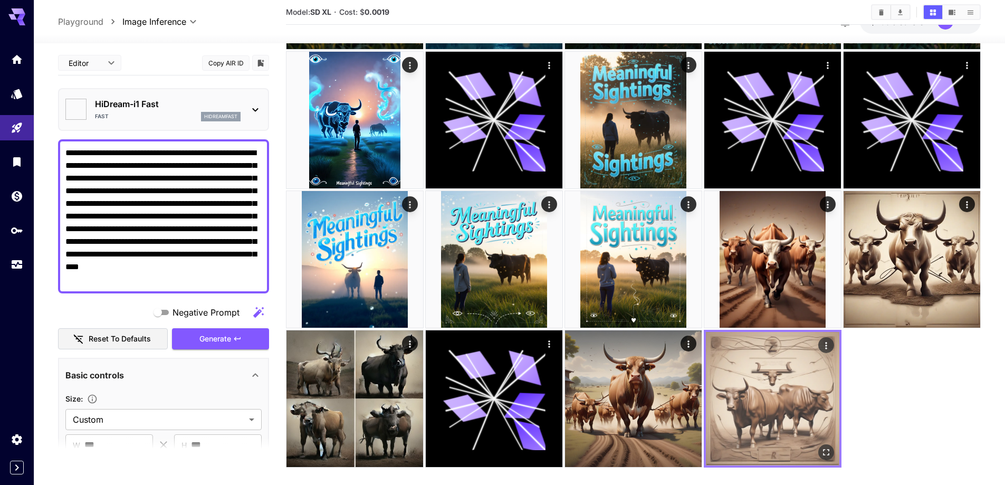
scroll to position [934, 0]
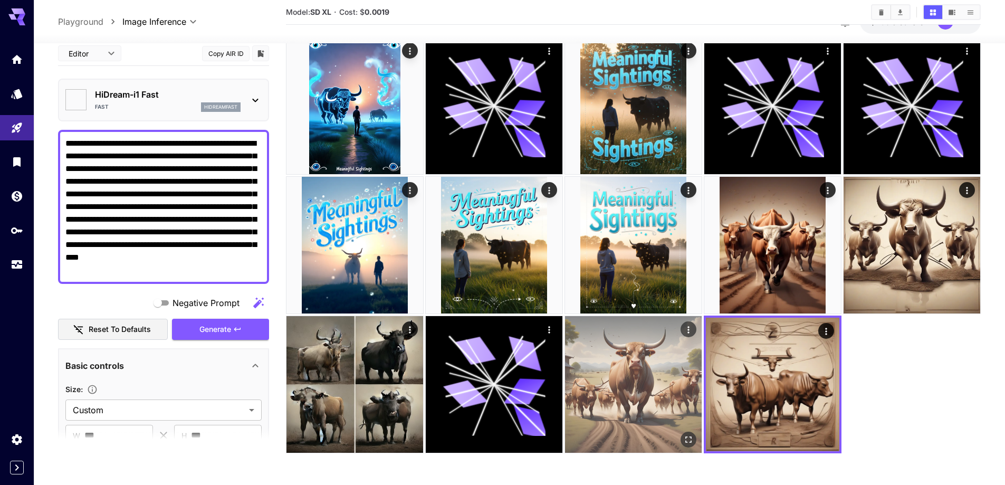
click at [626, 392] on img at bounding box center [633, 384] width 137 height 137
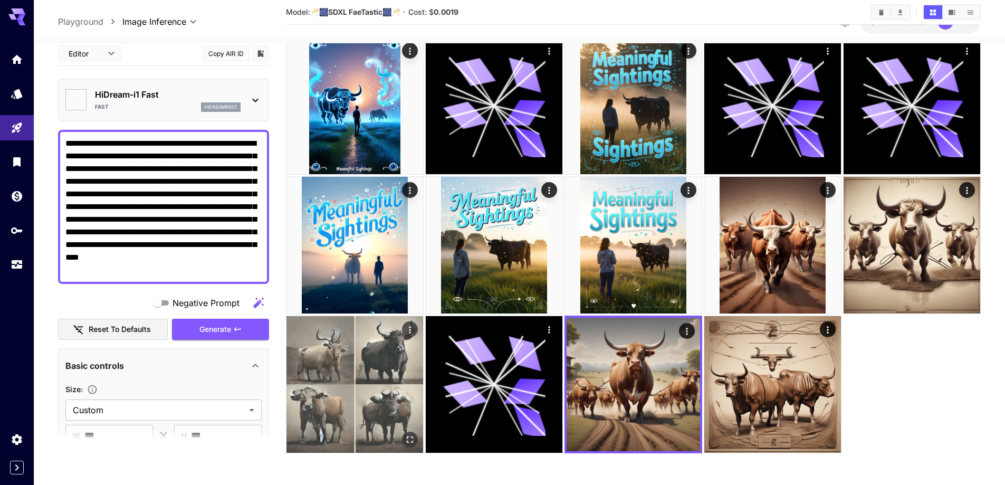
click at [338, 380] on img at bounding box center [354, 384] width 137 height 137
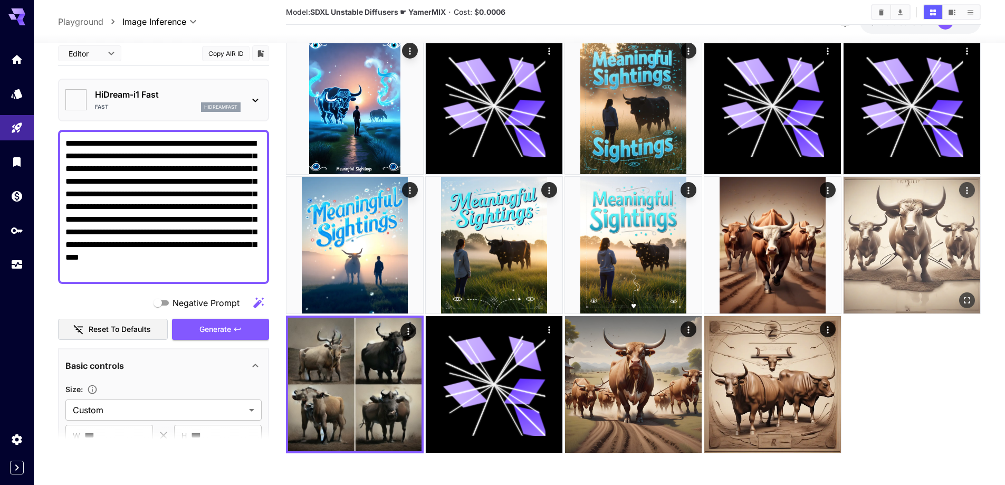
click at [937, 277] on img at bounding box center [911, 245] width 137 height 137
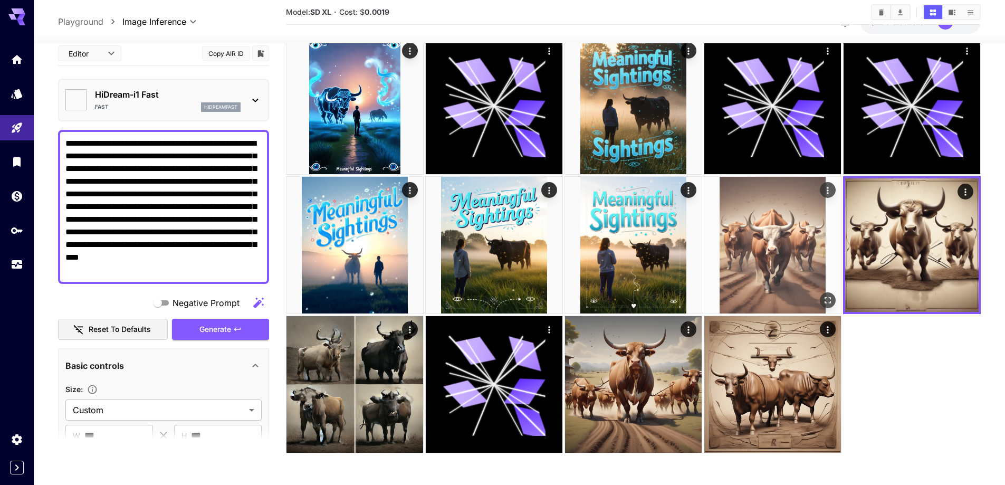
click at [747, 255] on img at bounding box center [772, 245] width 137 height 137
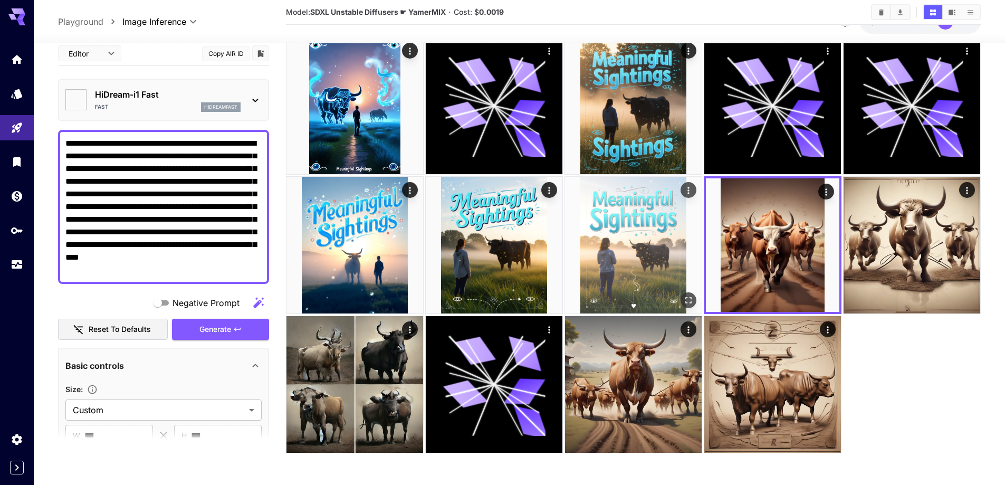
click at [646, 265] on img at bounding box center [633, 245] width 137 height 137
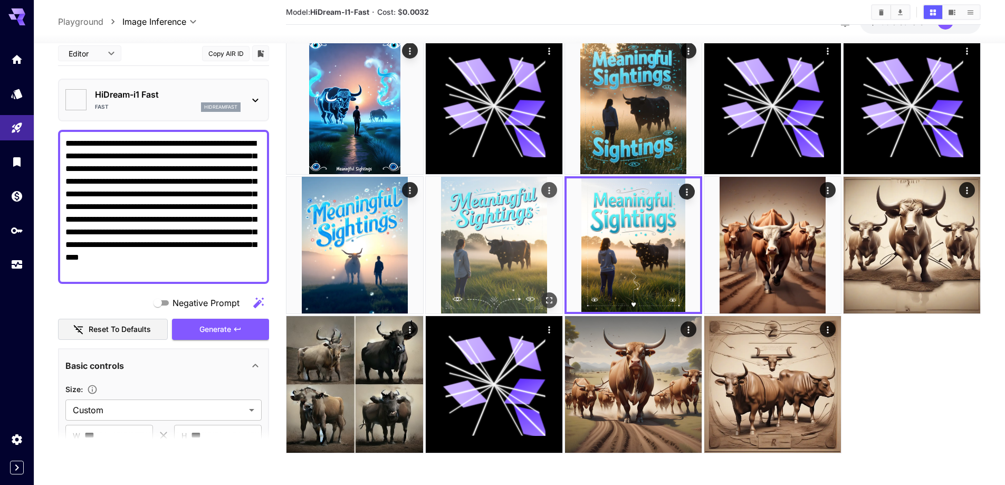
click at [537, 266] on img at bounding box center [494, 245] width 137 height 137
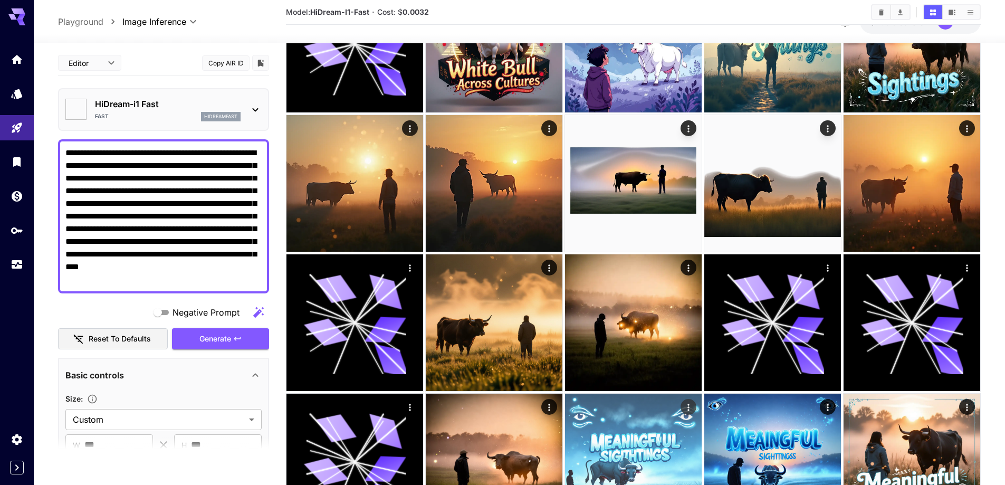
scroll to position [0, 0]
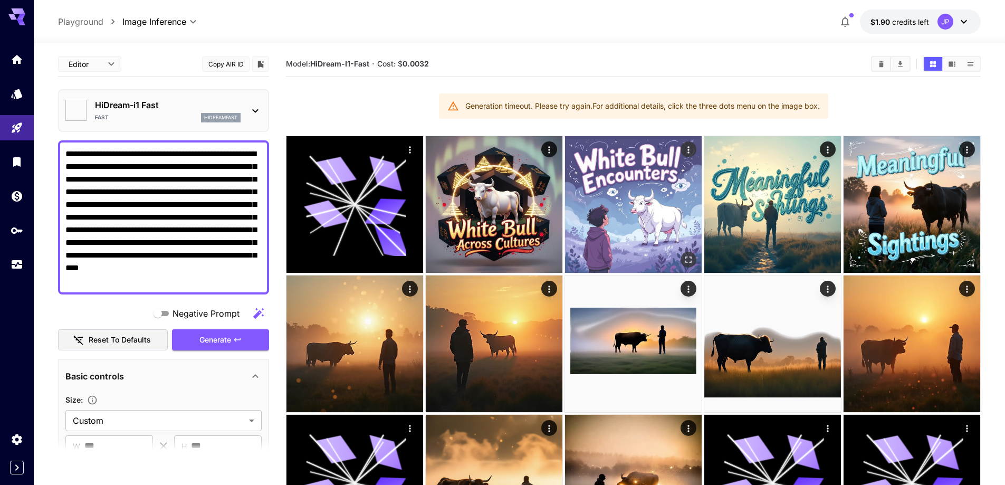
click at [607, 185] on img at bounding box center [633, 204] width 137 height 137
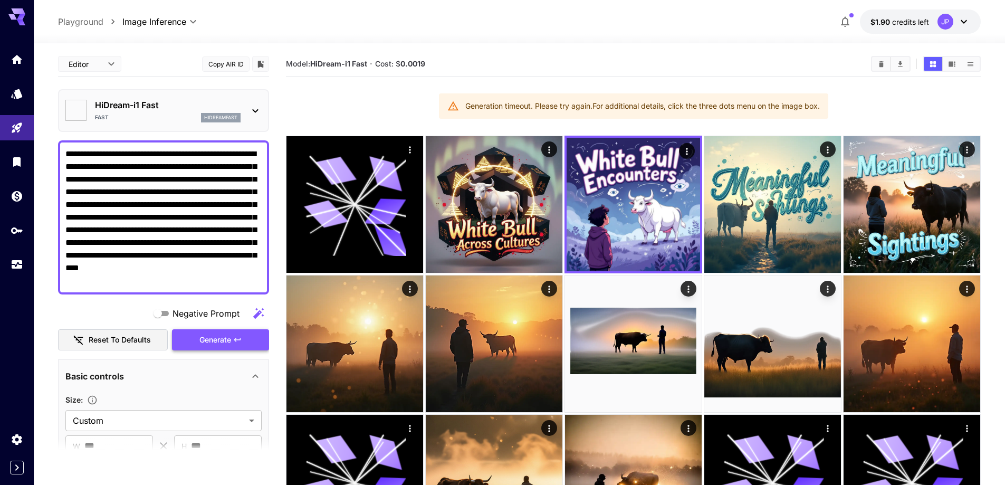
click at [245, 333] on button "Generate" at bounding box center [220, 340] width 97 height 22
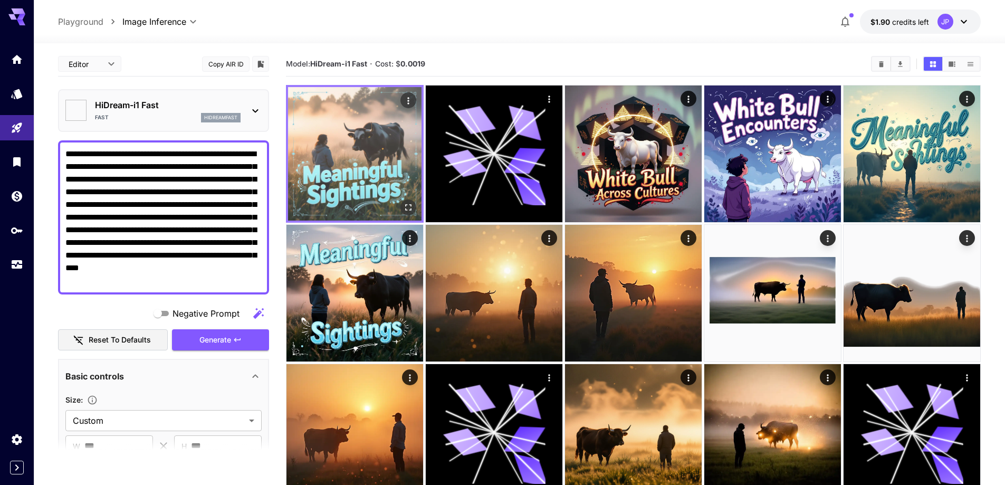
click at [366, 130] on img at bounding box center [354, 153] width 133 height 133
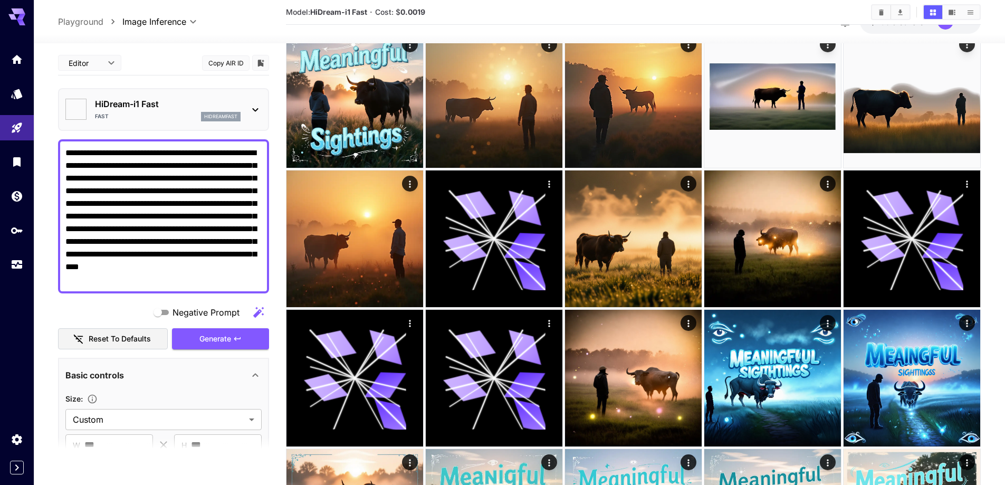
scroll to position [194, 0]
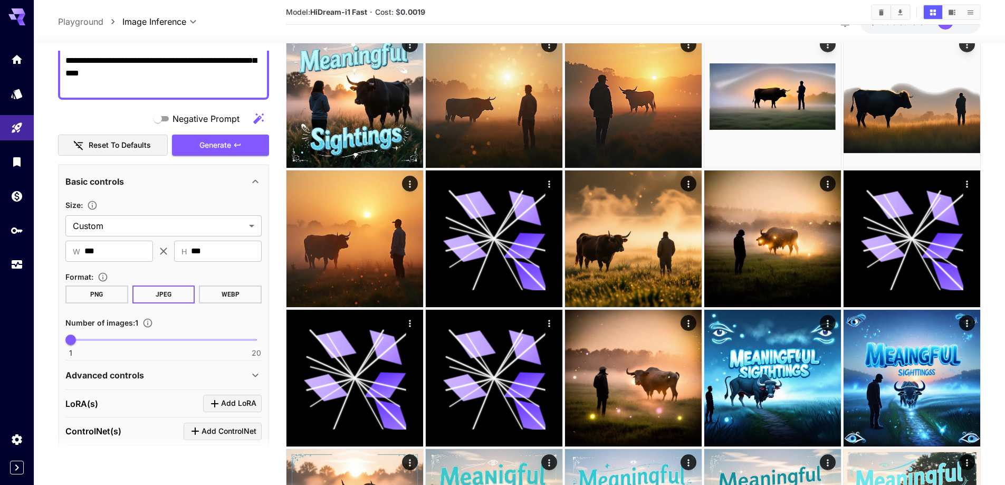
click at [260, 185] on icon at bounding box center [255, 181] width 13 height 13
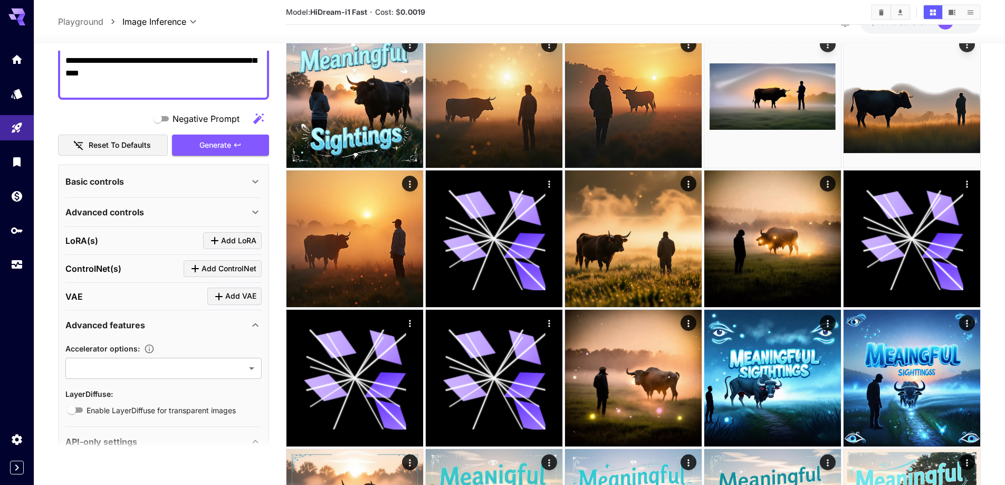
click at [260, 181] on icon at bounding box center [255, 181] width 13 height 13
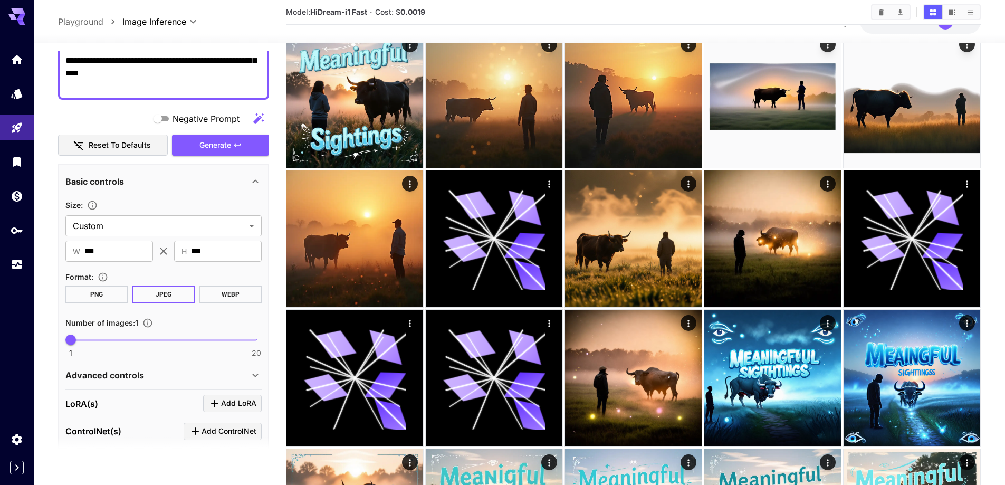
click at [227, 295] on button "WEBP" at bounding box center [230, 294] width 63 height 18
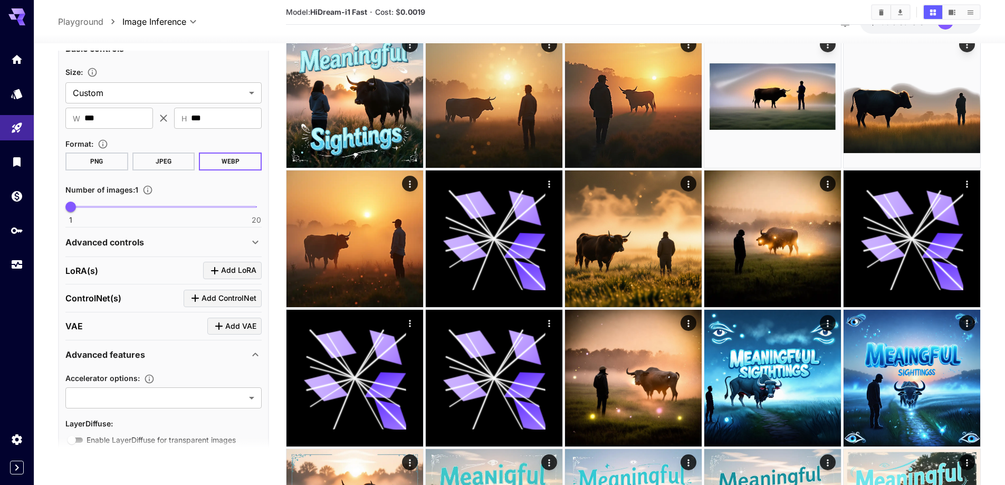
scroll to position [387, 0]
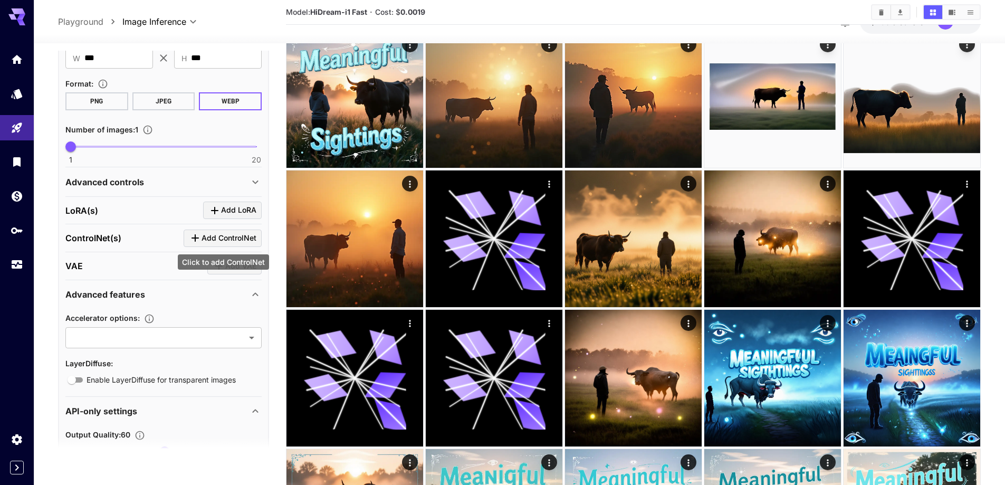
click at [194, 238] on icon "Click to add ControlNet" at bounding box center [194, 237] width 7 height 7
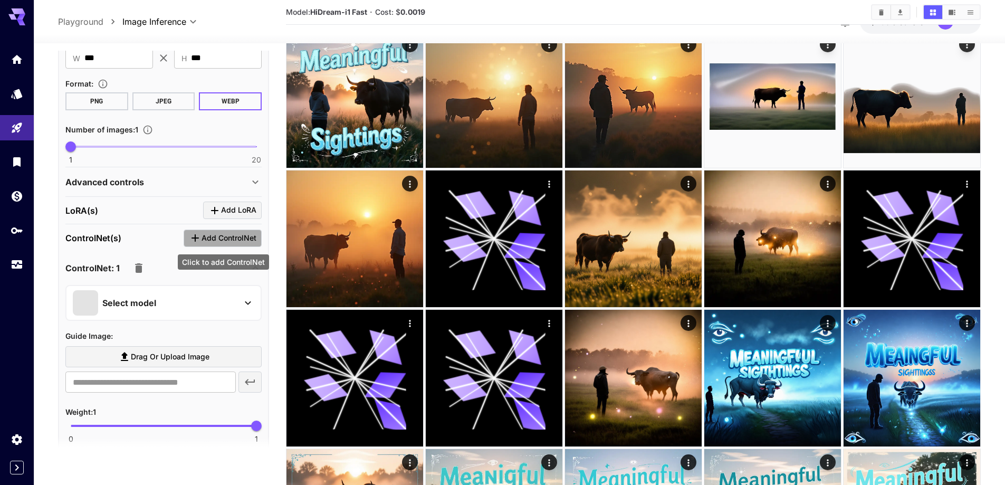
click at [194, 238] on icon "Click to add ControlNet" at bounding box center [194, 237] width 7 height 7
click at [138, 272] on icon "button" at bounding box center [138, 267] width 7 height 9
click at [249, 267] on icon at bounding box center [255, 268] width 13 height 13
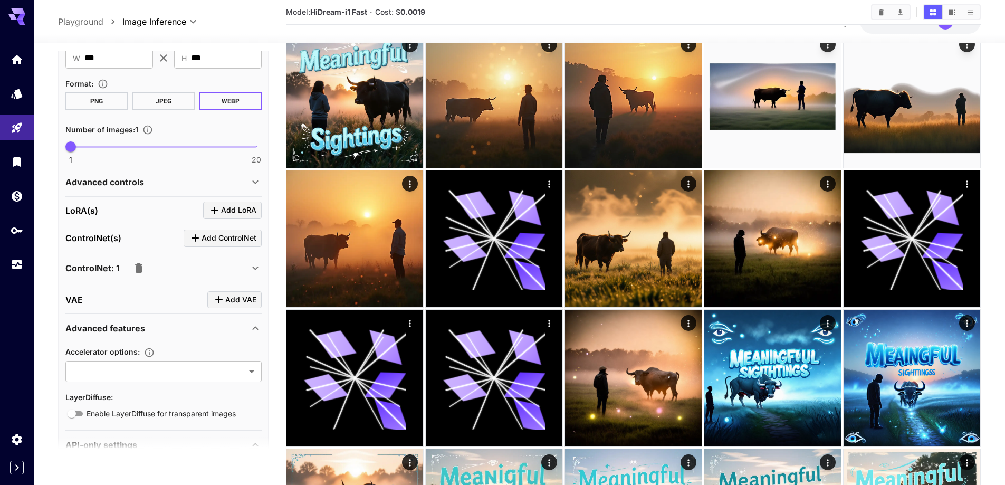
click at [144, 266] on icon "button" at bounding box center [138, 268] width 13 height 13
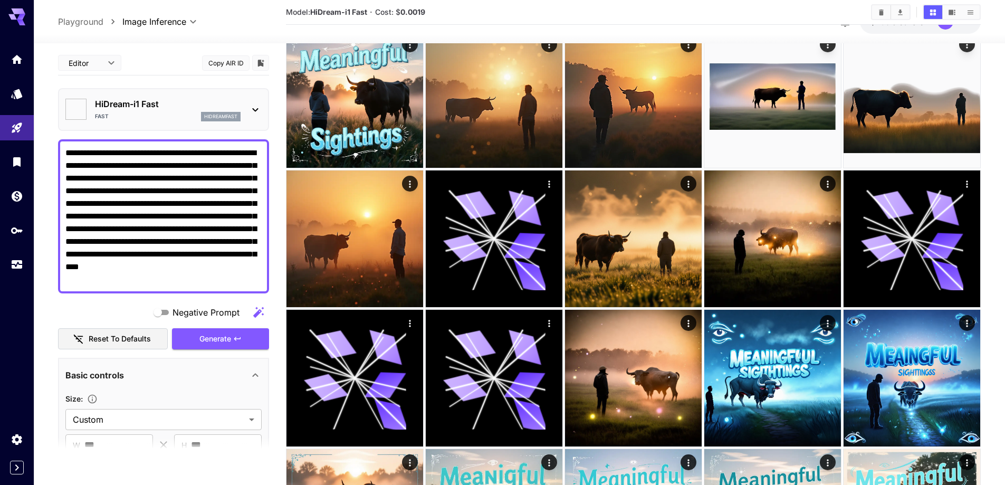
scroll to position [0, 0]
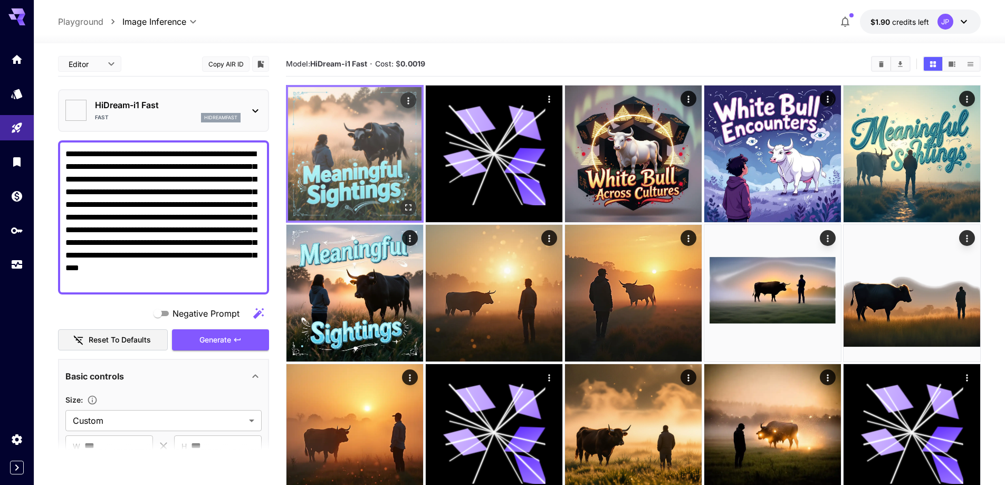
click at [329, 170] on img at bounding box center [354, 153] width 133 height 133
click at [370, 151] on img at bounding box center [354, 153] width 133 height 133
click at [405, 100] on icon "Actions" at bounding box center [408, 100] width 11 height 11
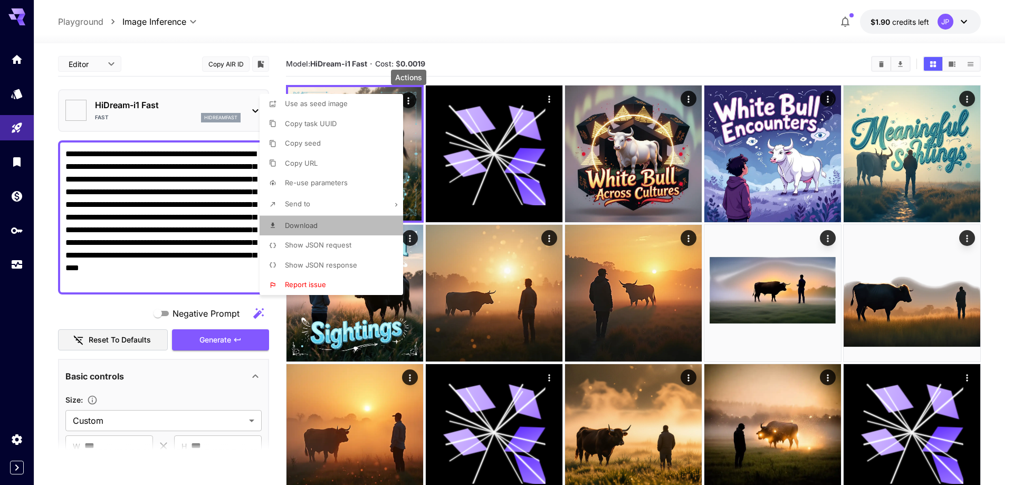
click at [317, 219] on li "Download" at bounding box center [335, 226] width 150 height 20
click at [49, 313] on div at bounding box center [506, 242] width 1013 height 485
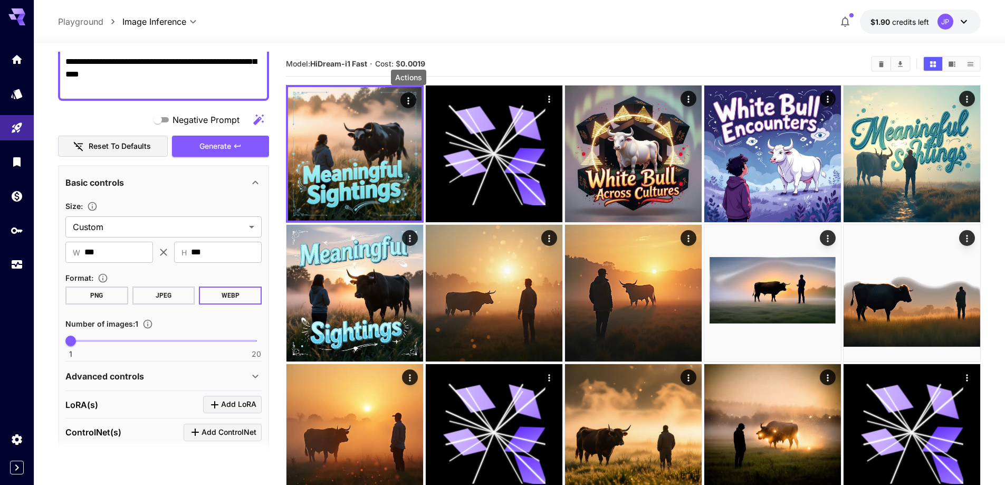
scroll to position [387, 0]
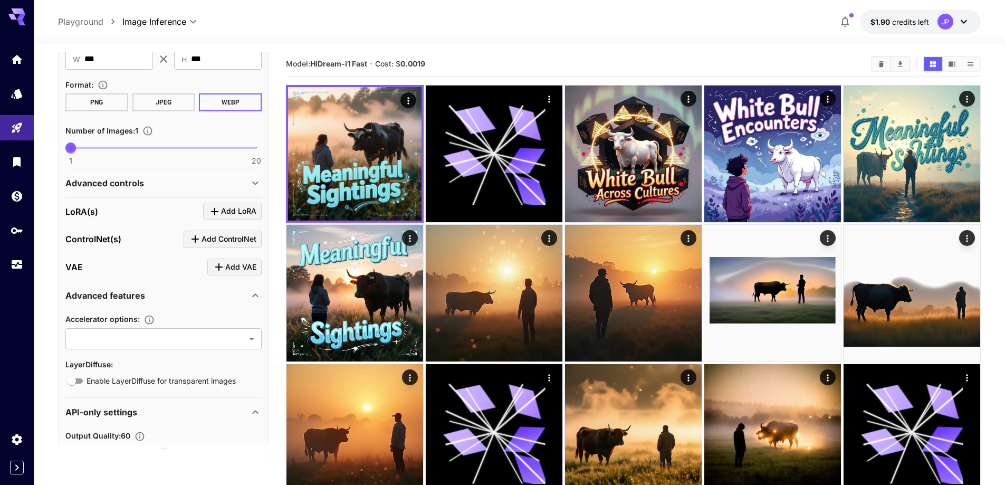
click at [243, 102] on button "WEBP" at bounding box center [230, 102] width 63 height 18
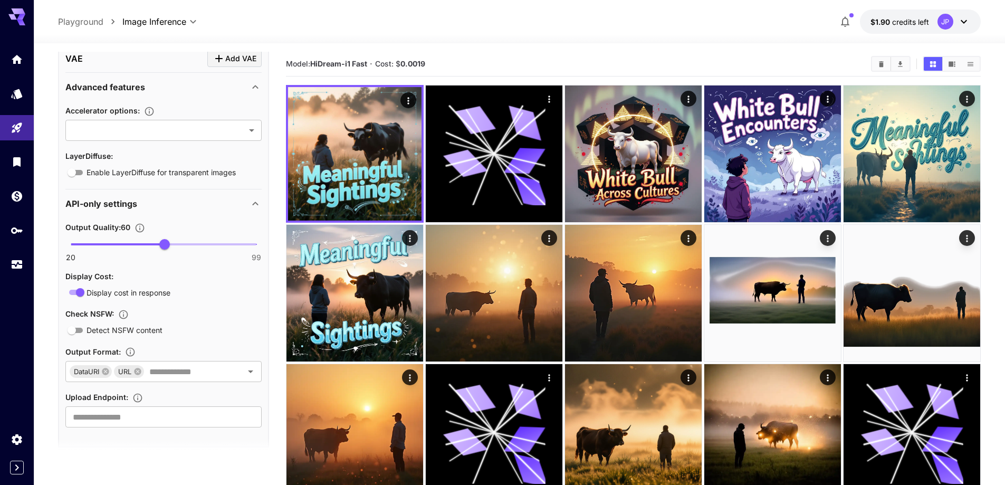
scroll to position [605, 0]
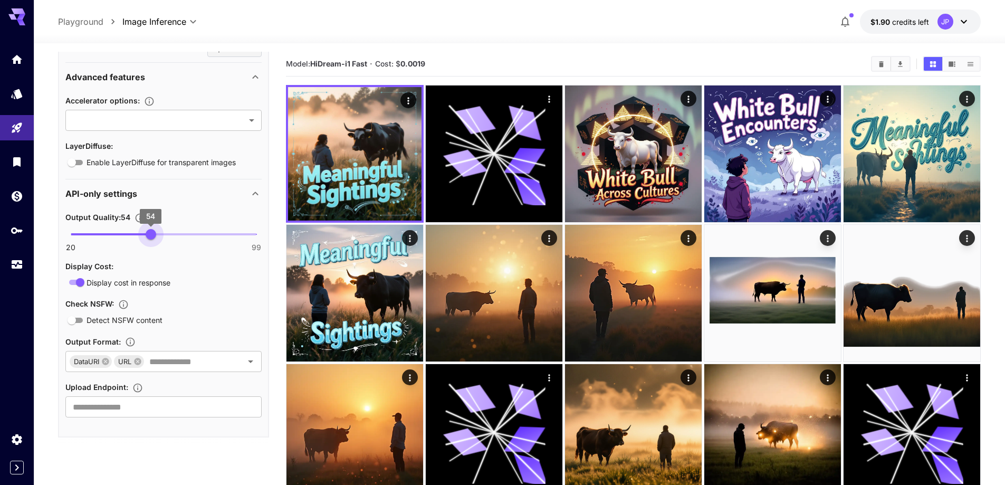
type input "**"
drag, startPoint x: 165, startPoint y: 233, endPoint x: 152, endPoint y: 233, distance: 13.2
click at [152, 233] on span "55" at bounding box center [153, 234] width 11 height 11
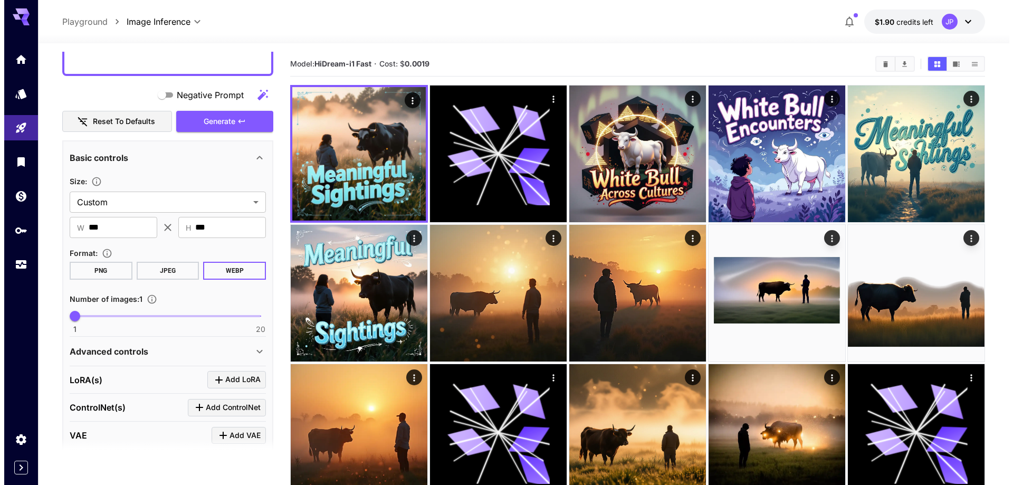
scroll to position [25, 0]
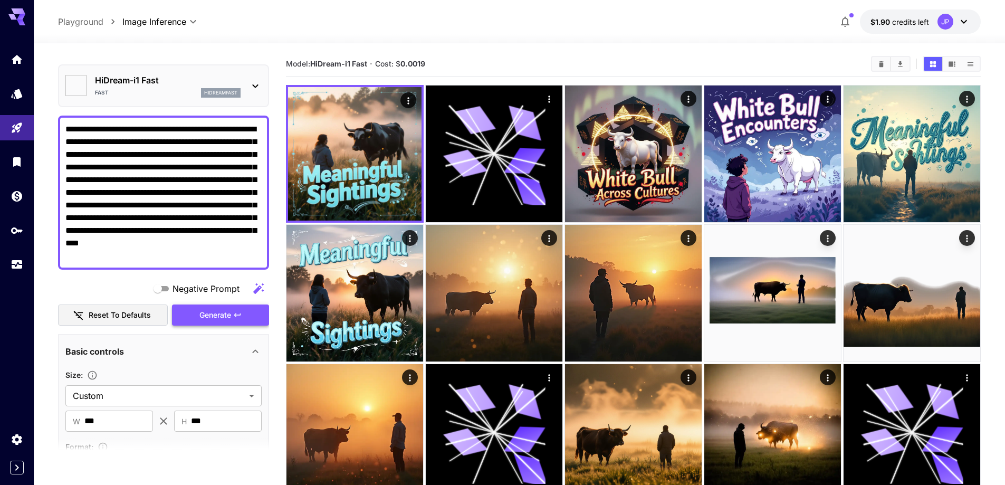
click at [212, 313] on span "Generate" at bounding box center [215, 315] width 32 height 13
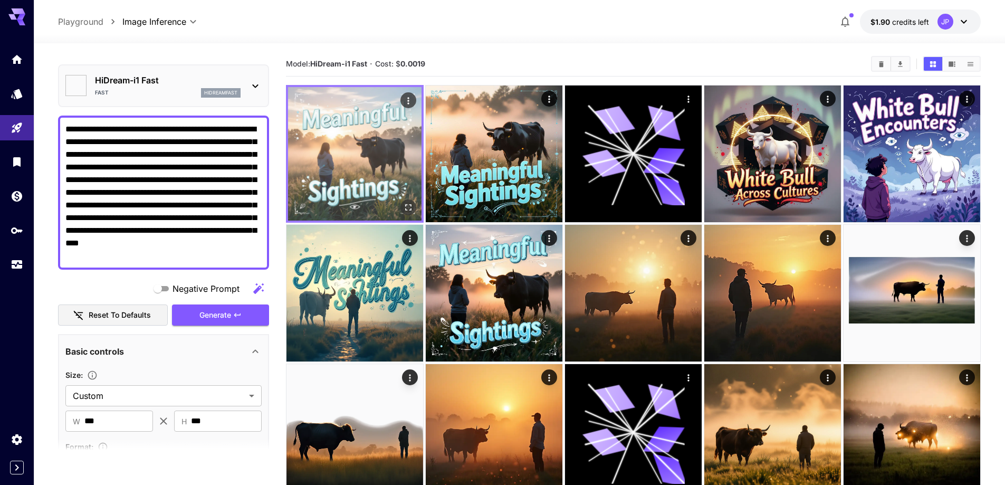
click at [327, 175] on img at bounding box center [354, 153] width 133 height 133
click at [407, 100] on icon "Actions" at bounding box center [408, 100] width 11 height 11
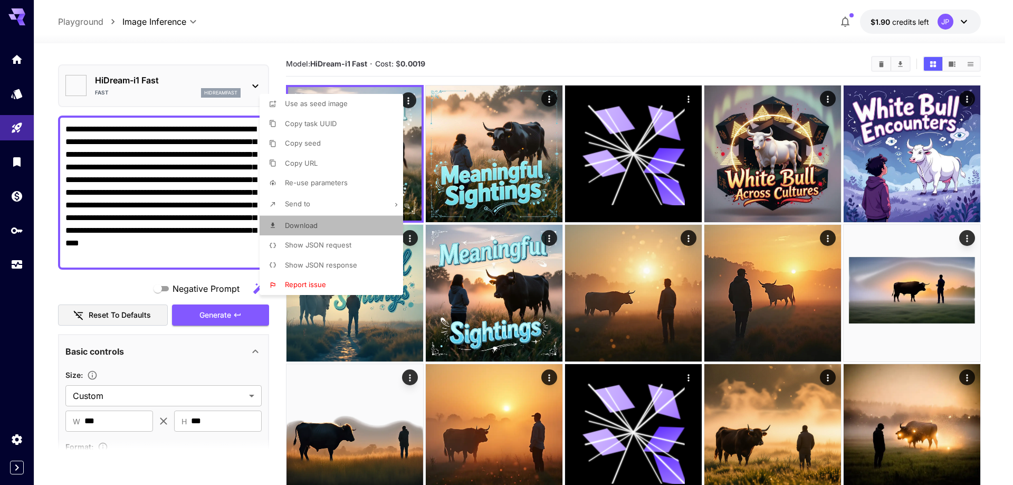
click at [330, 222] on li "Download" at bounding box center [335, 226] width 150 height 20
click at [407, 155] on div at bounding box center [506, 242] width 1013 height 485
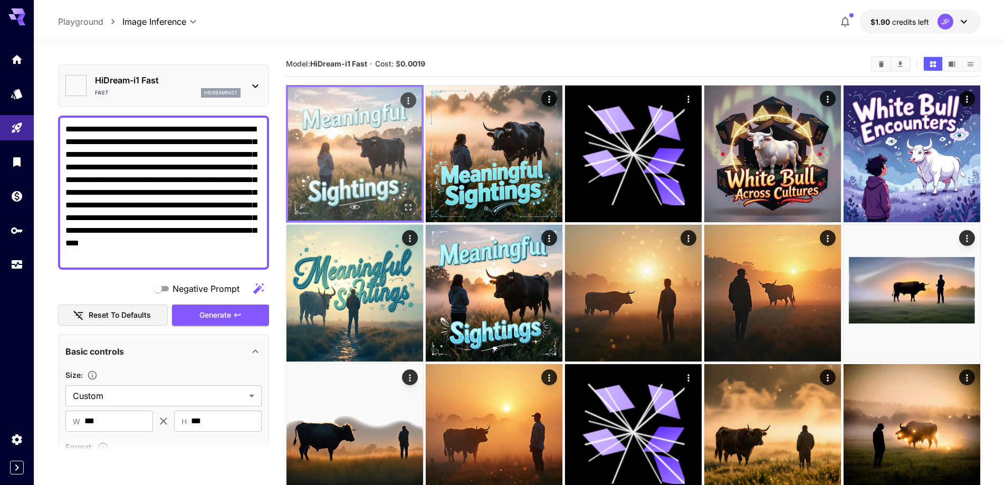
click at [406, 204] on icon "Open in fullscreen" at bounding box center [408, 207] width 11 height 11
